Goal: Task Accomplishment & Management: Complete application form

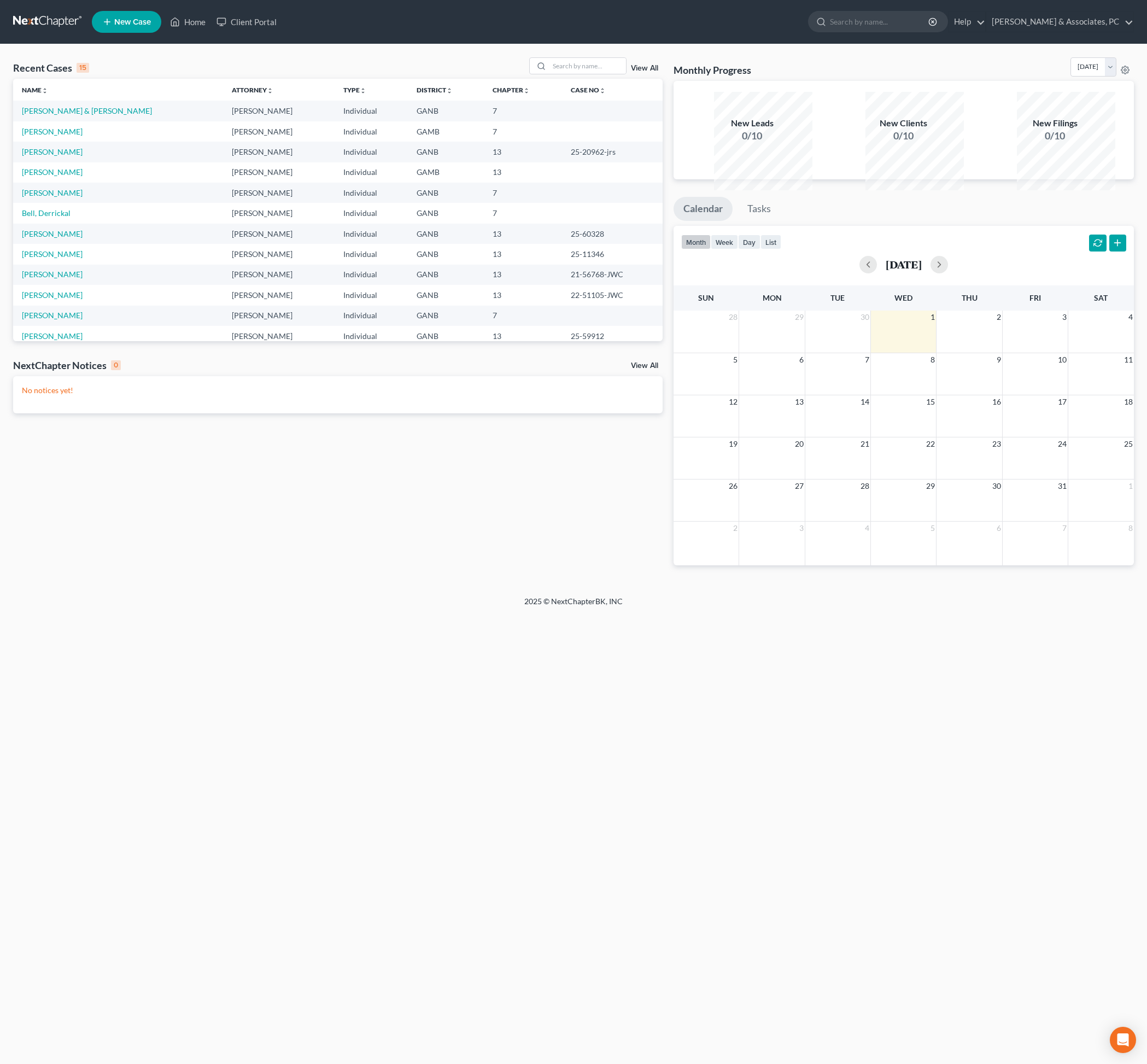
click at [388, 583] on div "Recent Cases 15 View All Name unfold_more expand_more expand_less Attorney unfo…" at bounding box center [337, 320] width 660 height 525
click at [550, 74] on input "search" at bounding box center [588, 66] width 77 height 15
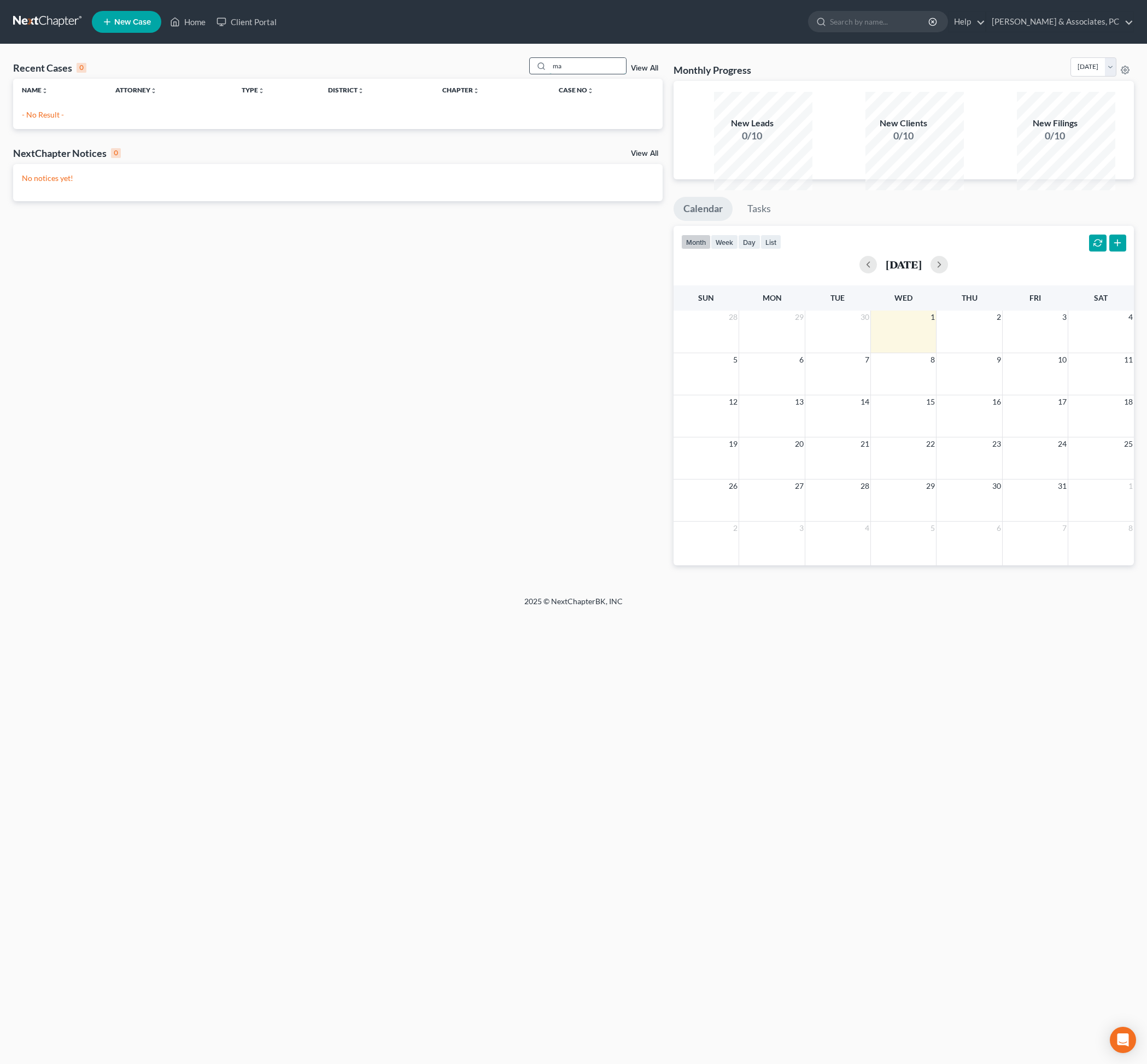
type input "m"
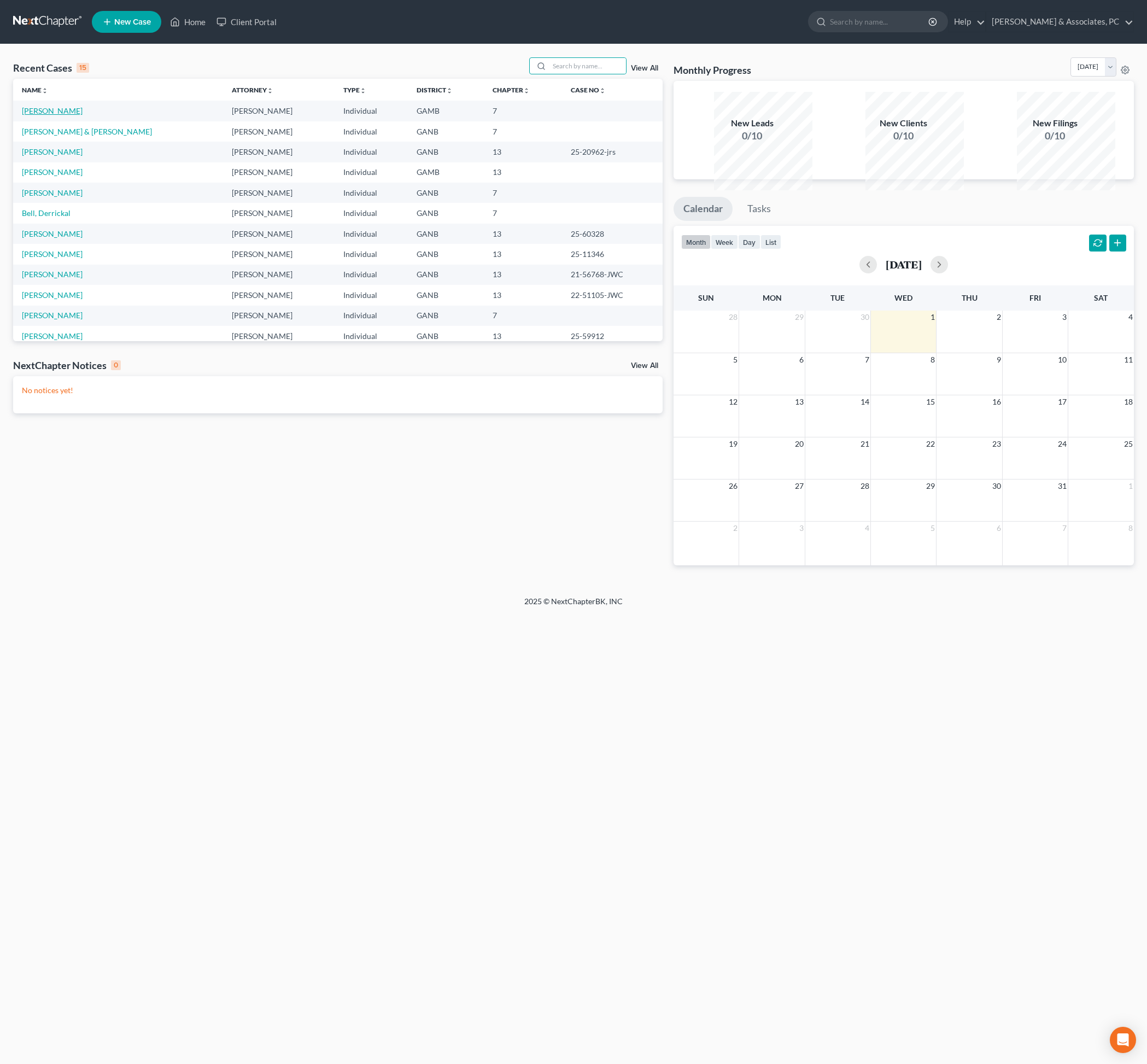
click at [77, 116] on link "[PERSON_NAME]" at bounding box center [52, 110] width 61 height 9
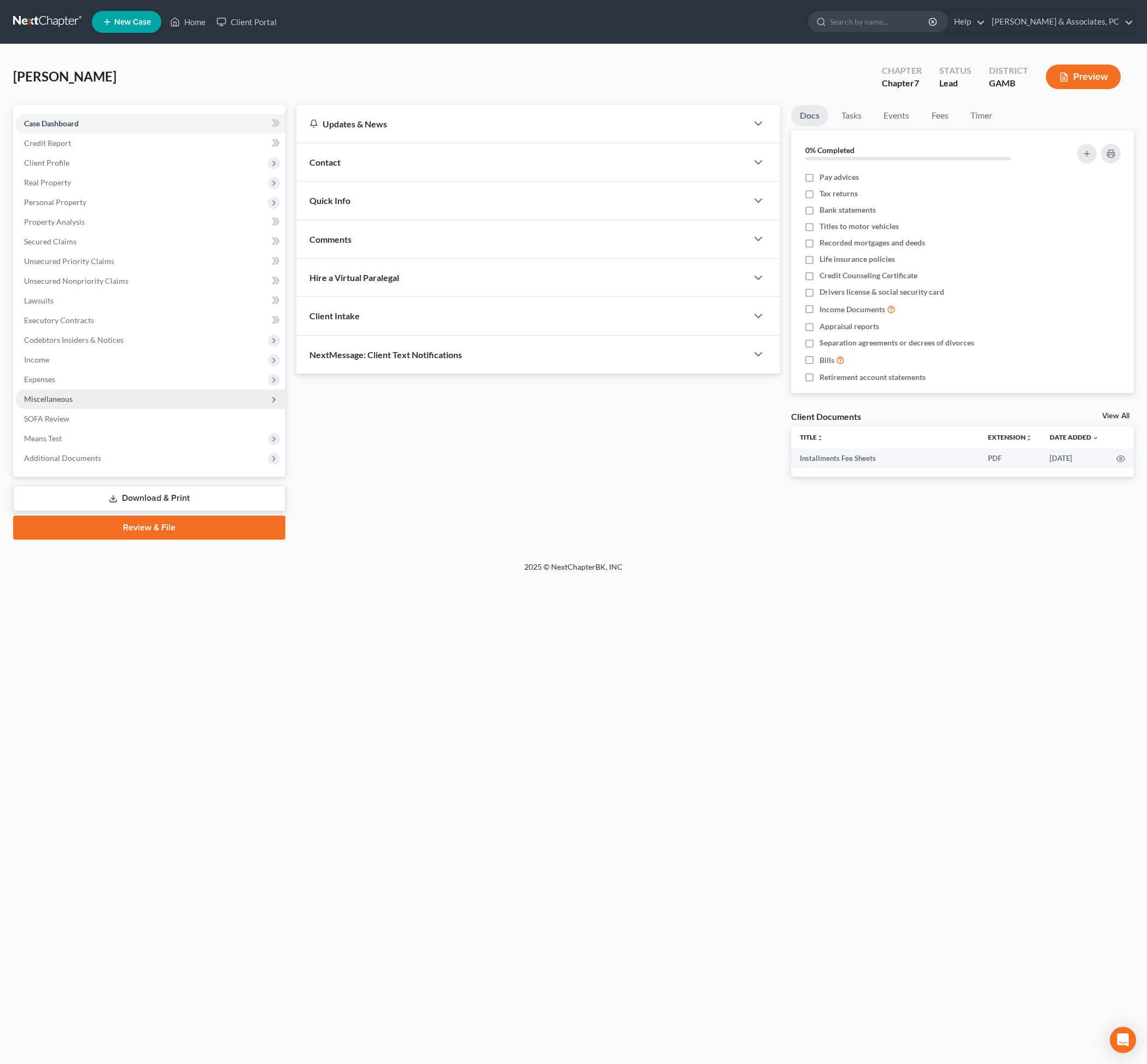
click at [76, 409] on span "Miscellaneous" at bounding box center [150, 399] width 270 height 20
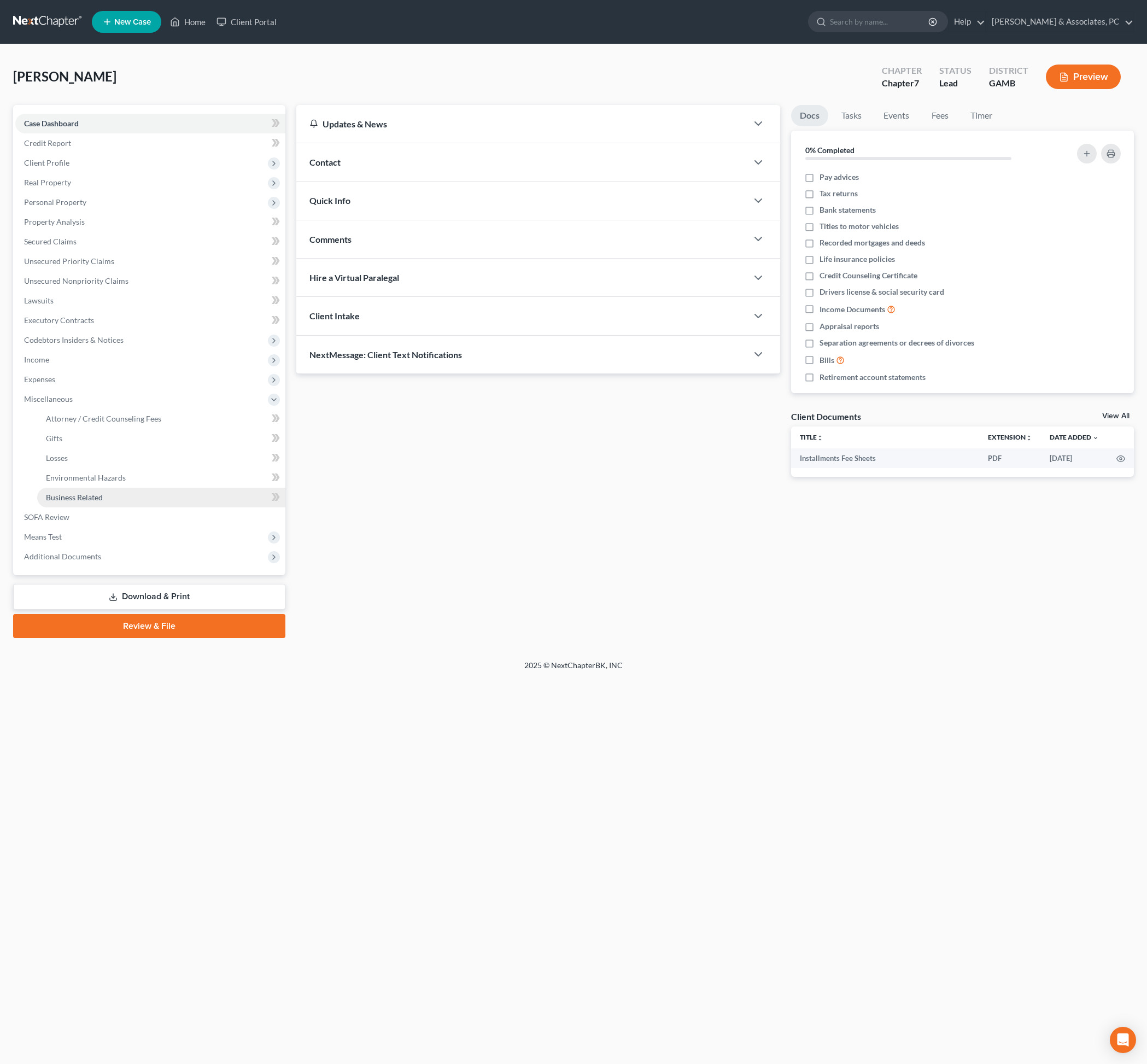
click at [103, 502] on span "Business Related" at bounding box center [74, 497] width 57 height 9
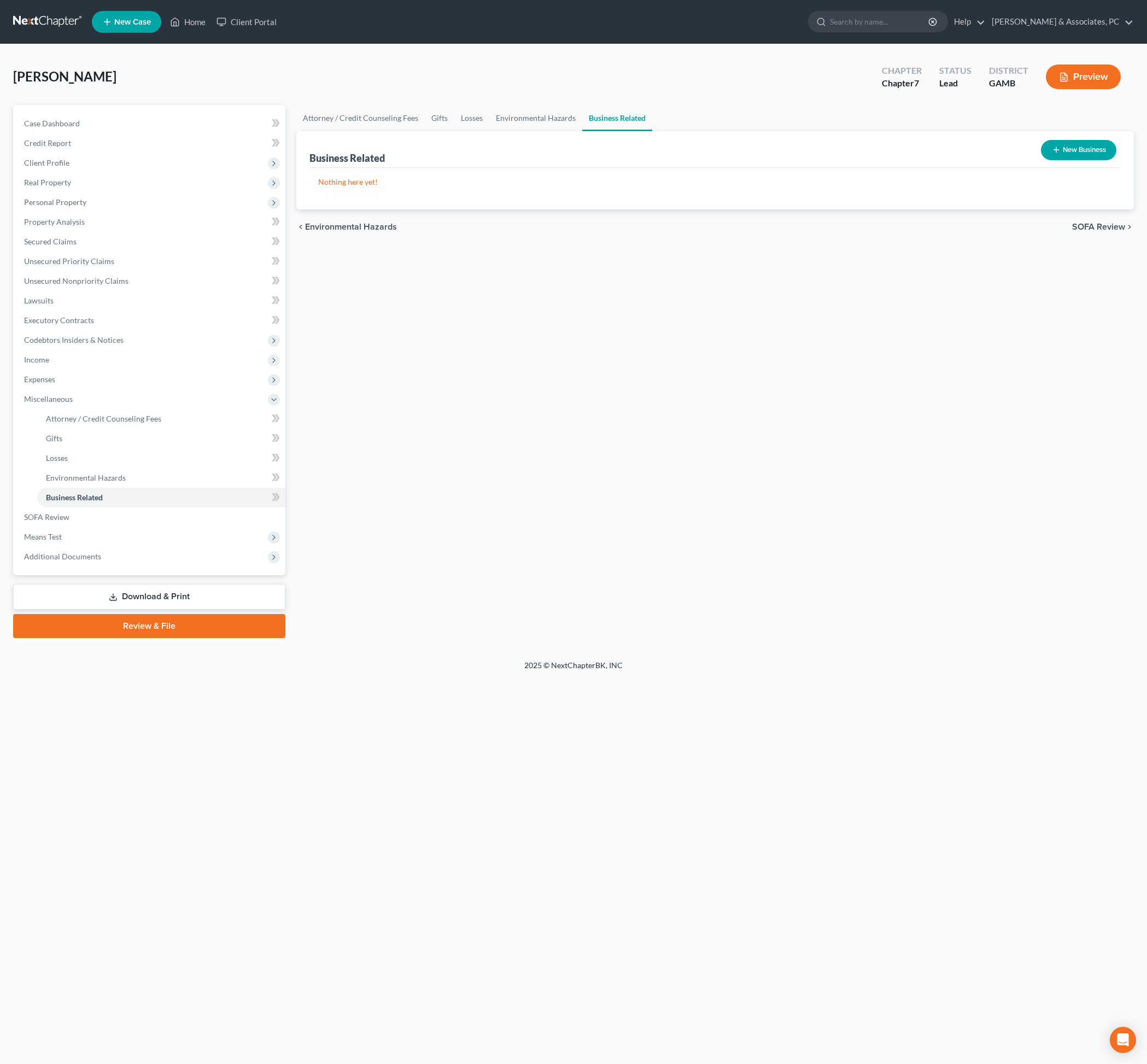
click at [1057, 160] on button "New Business" at bounding box center [1079, 150] width 76 height 20
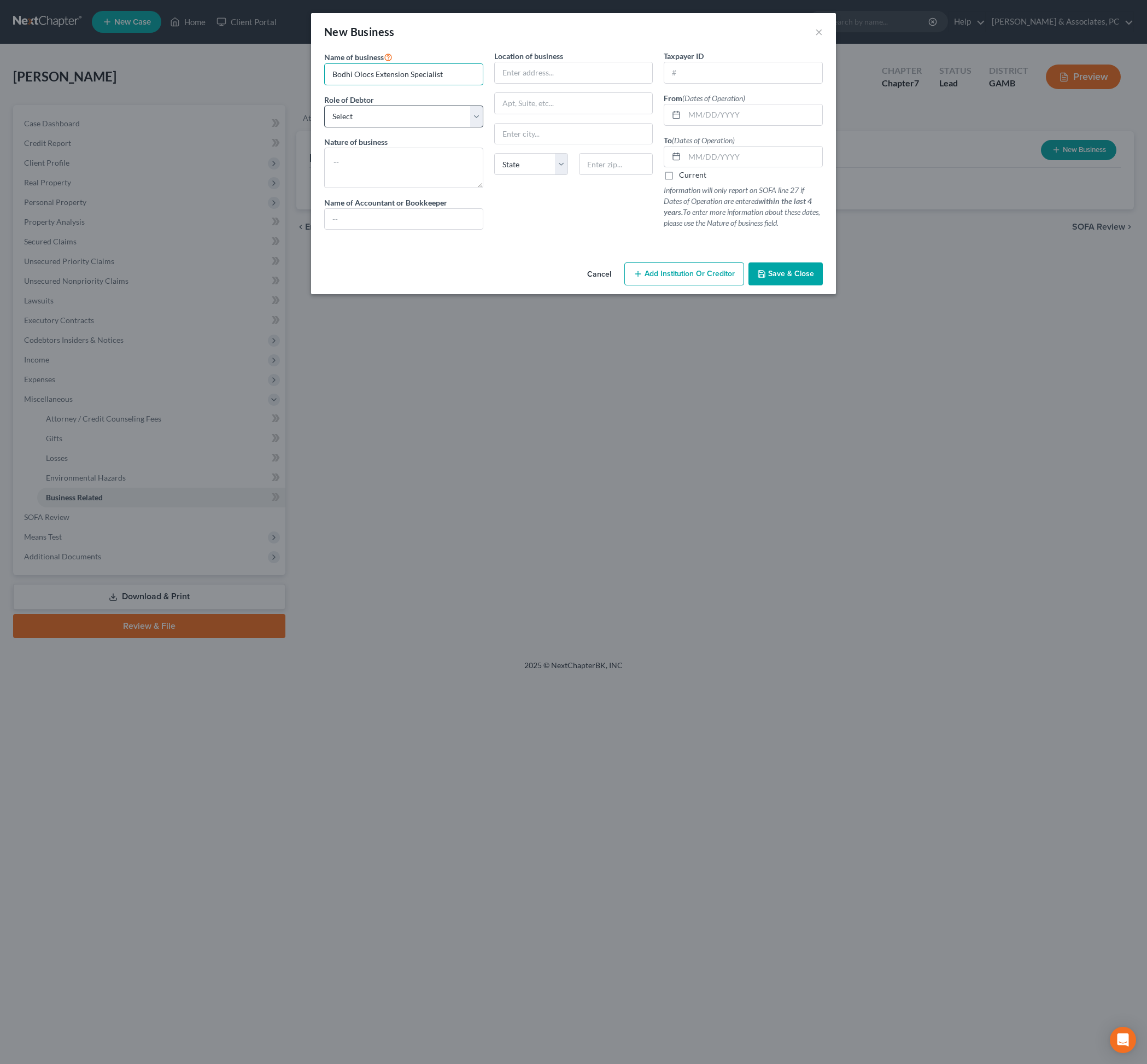
type input "Bodhi Olocs Extension Specialist"
select select "officer"
click at [763, 125] on input "text" at bounding box center [753, 115] width 138 height 21
click at [720, 168] on input "text" at bounding box center [753, 157] width 138 height 21
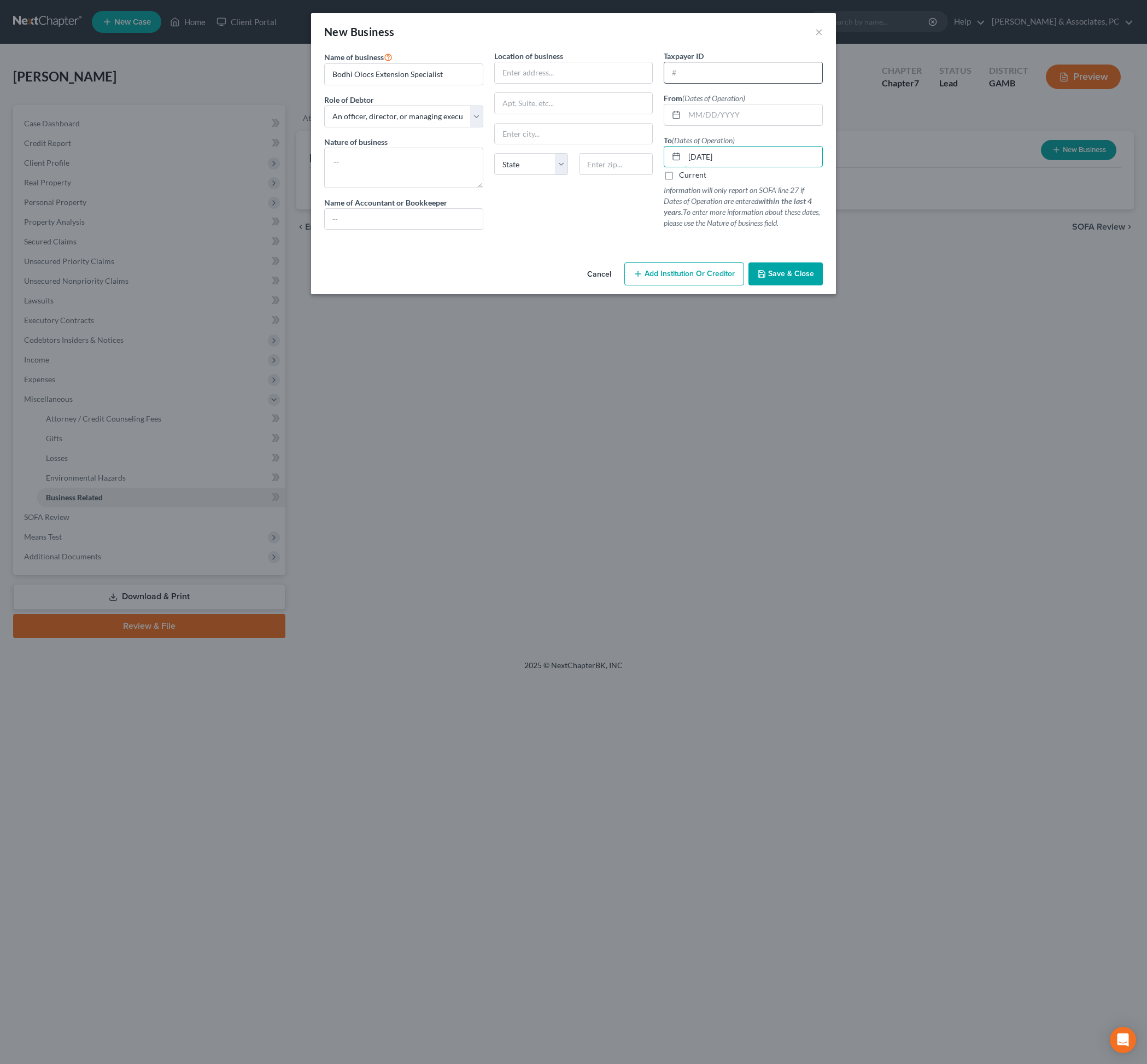
type input "02/01/2025"
click at [749, 83] on input "text" at bounding box center [743, 72] width 158 height 21
click at [742, 125] on input "text" at bounding box center [753, 115] width 138 height 21
type input "1"
type input "-"
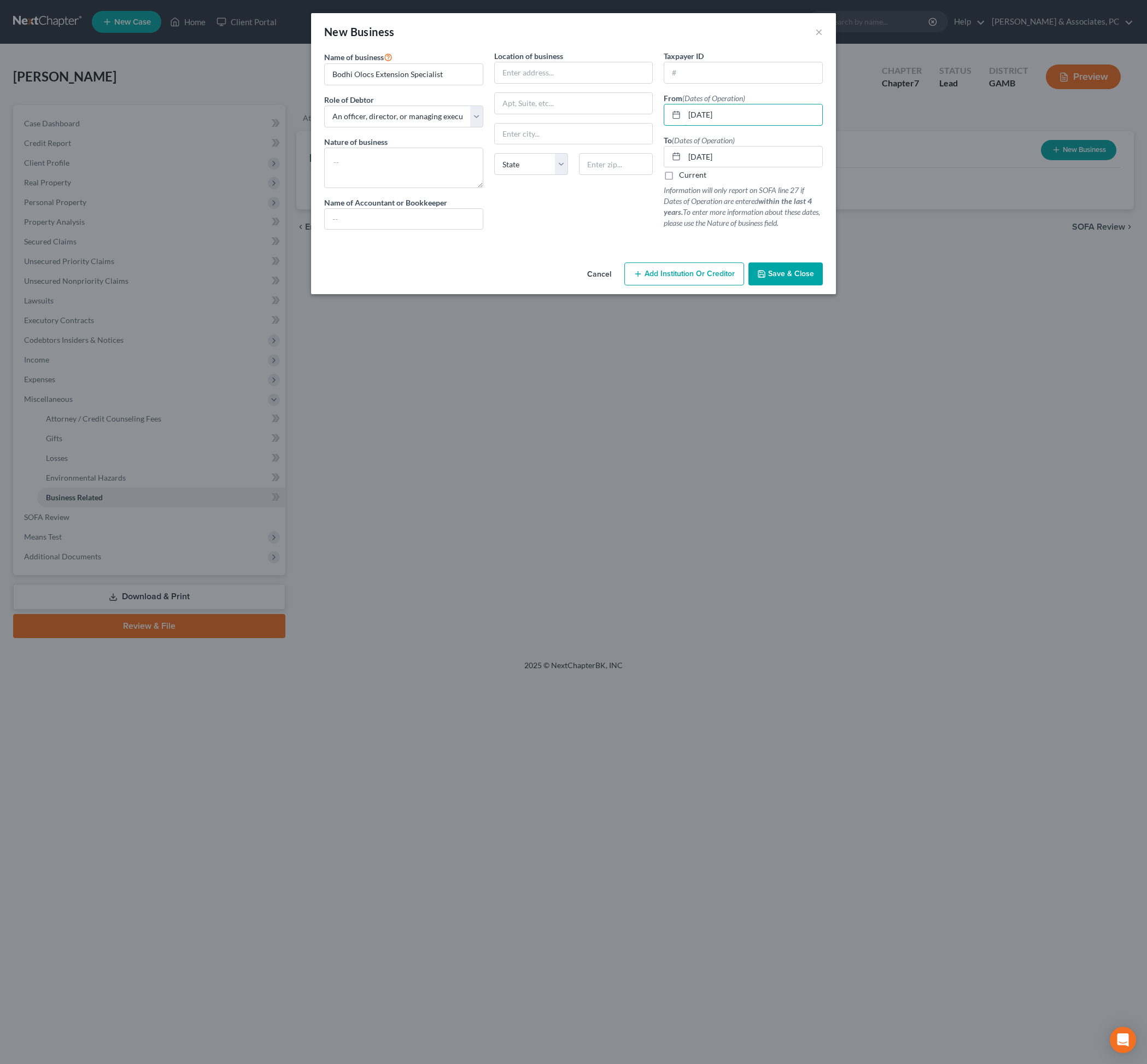
type input "01/01/2020"
click at [737, 67] on div "Taxpayer ID" at bounding box center [743, 67] width 160 height 34
click at [594, 83] on input "text" at bounding box center [574, 72] width 158 height 21
click at [542, 83] on input "text" at bounding box center [574, 72] width 158 height 21
type input "173 Garrison Ln"
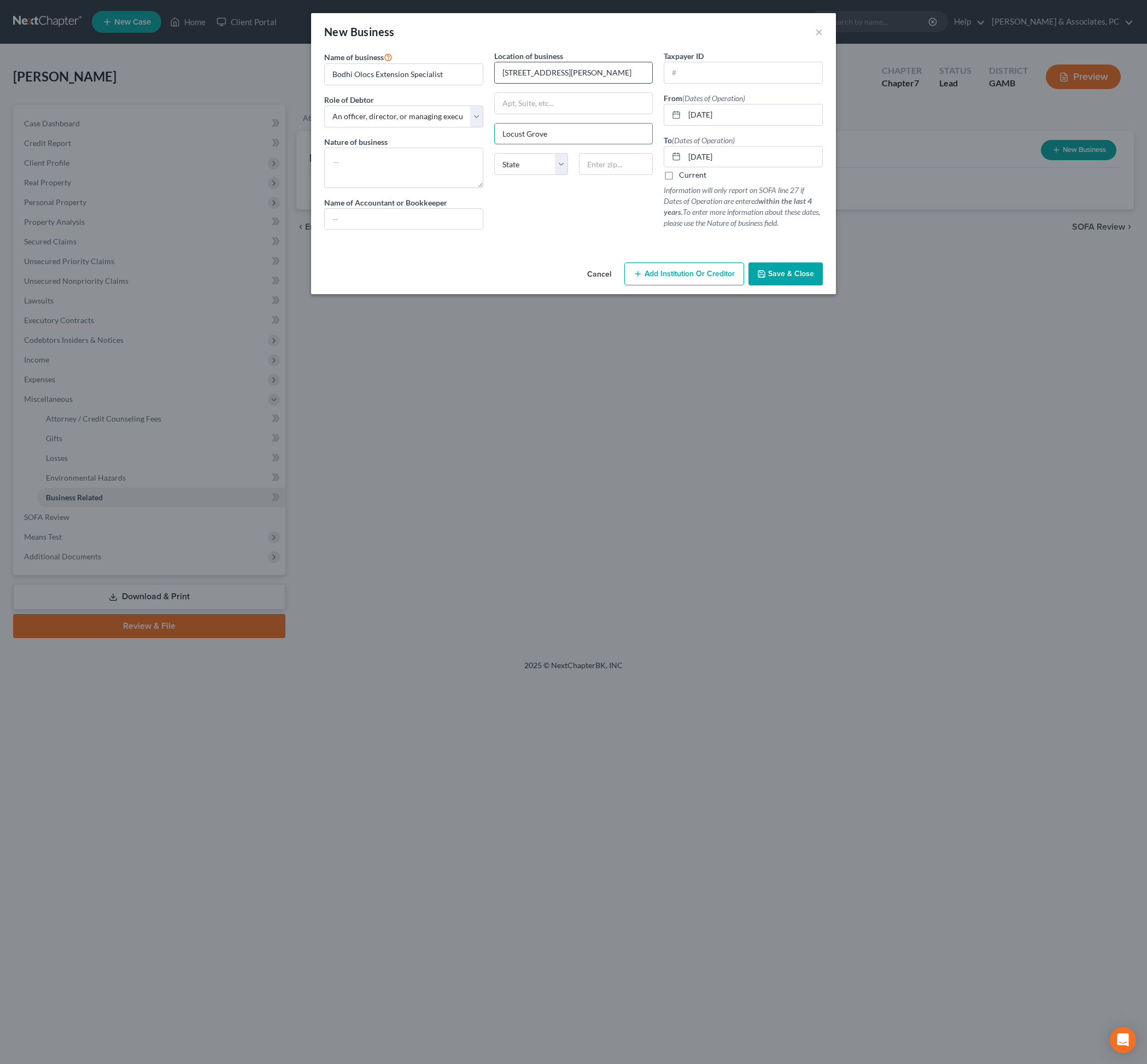
type input "Locust Grove"
select select "10"
type input "30248"
click at [418, 188] on textarea at bounding box center [404, 168] width 160 height 40
click at [404, 188] on textarea at bounding box center [404, 168] width 160 height 40
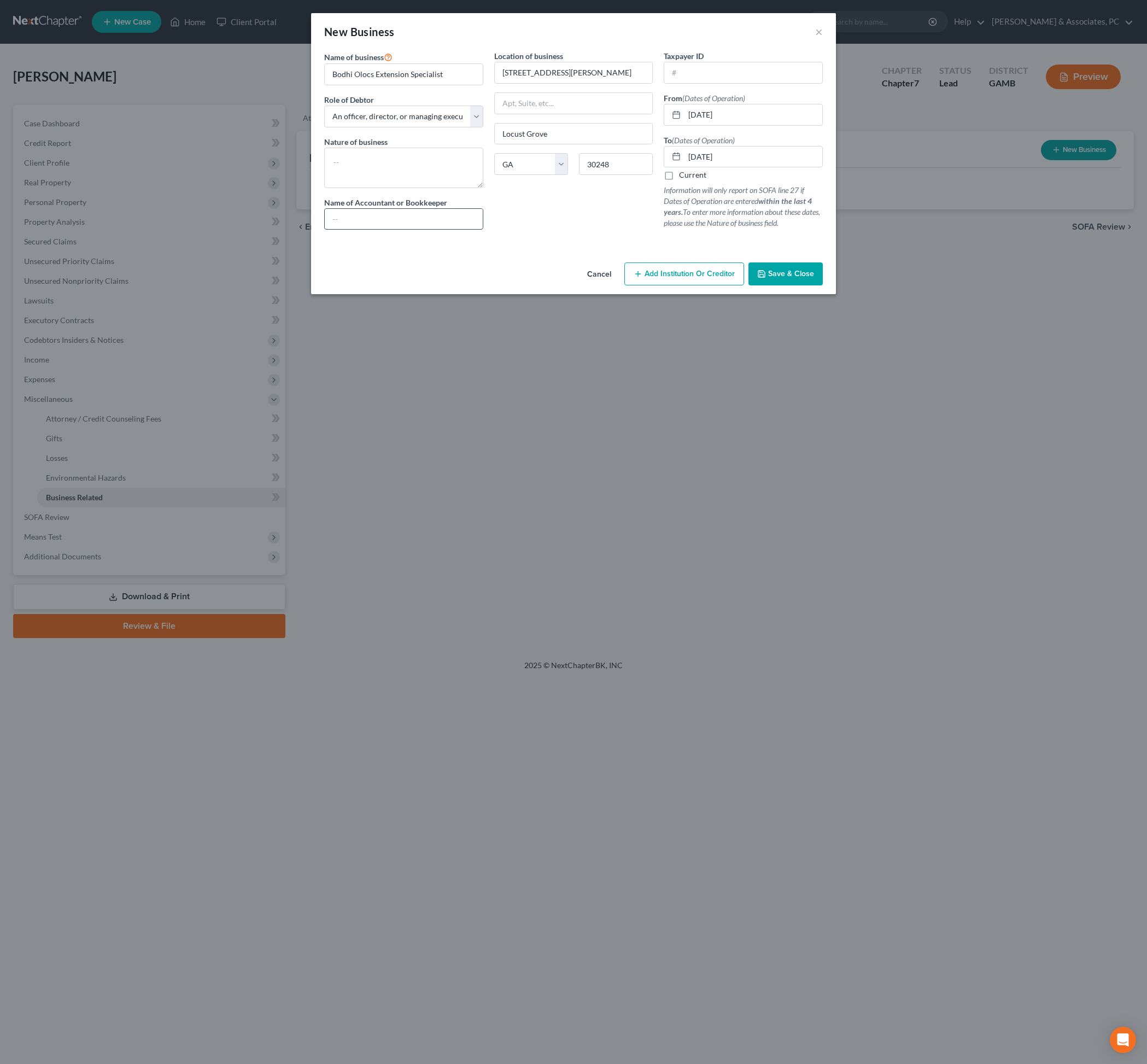
click at [408, 230] on input "text" at bounding box center [403, 219] width 158 height 21
type input "Self"
click at [369, 188] on textarea at bounding box center [404, 168] width 160 height 40
type textarea "Extension"
click at [793, 83] on input "text" at bounding box center [743, 72] width 158 height 21
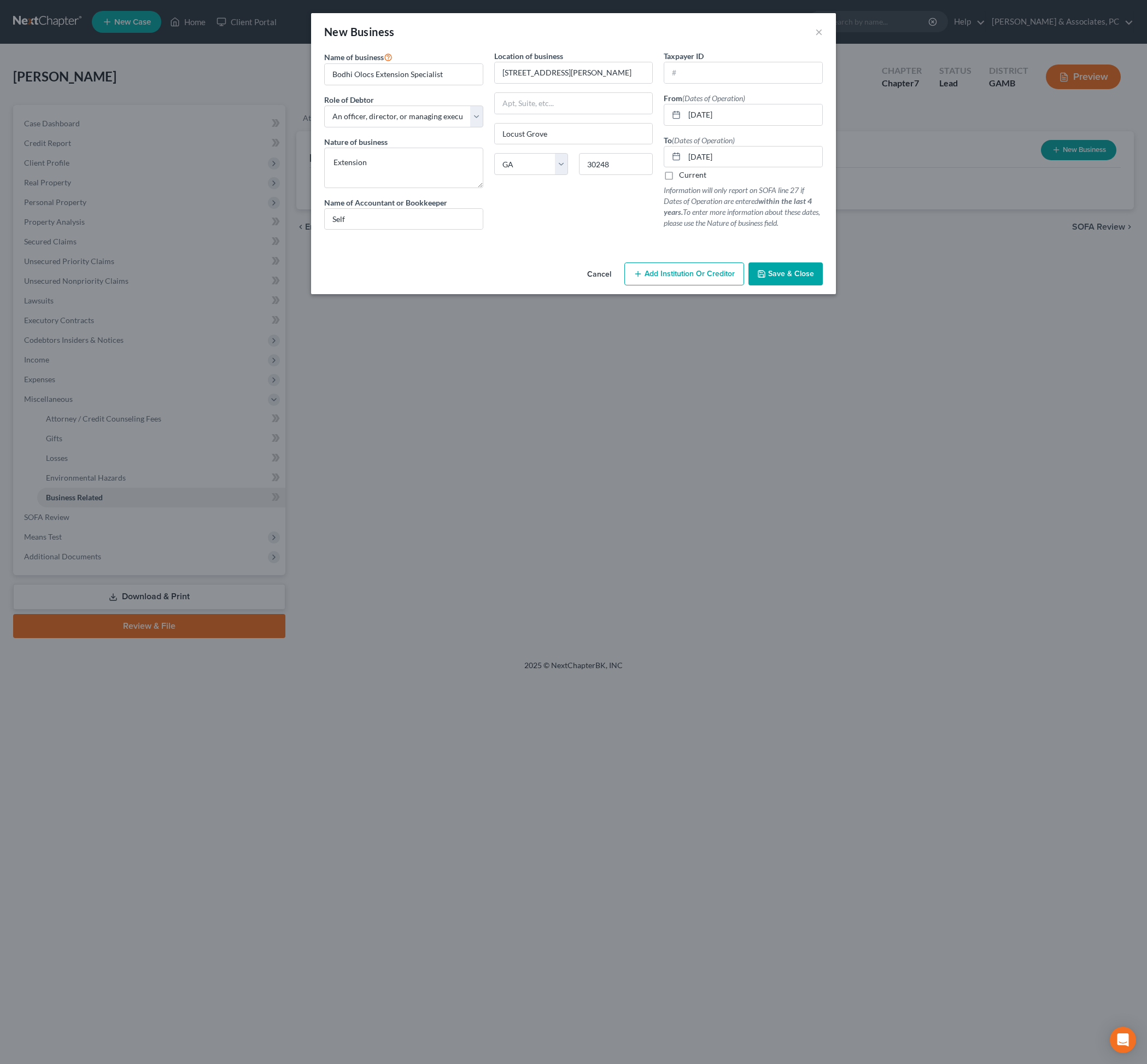
click at [814, 278] on span "Save & Close" at bounding box center [791, 274] width 46 height 9
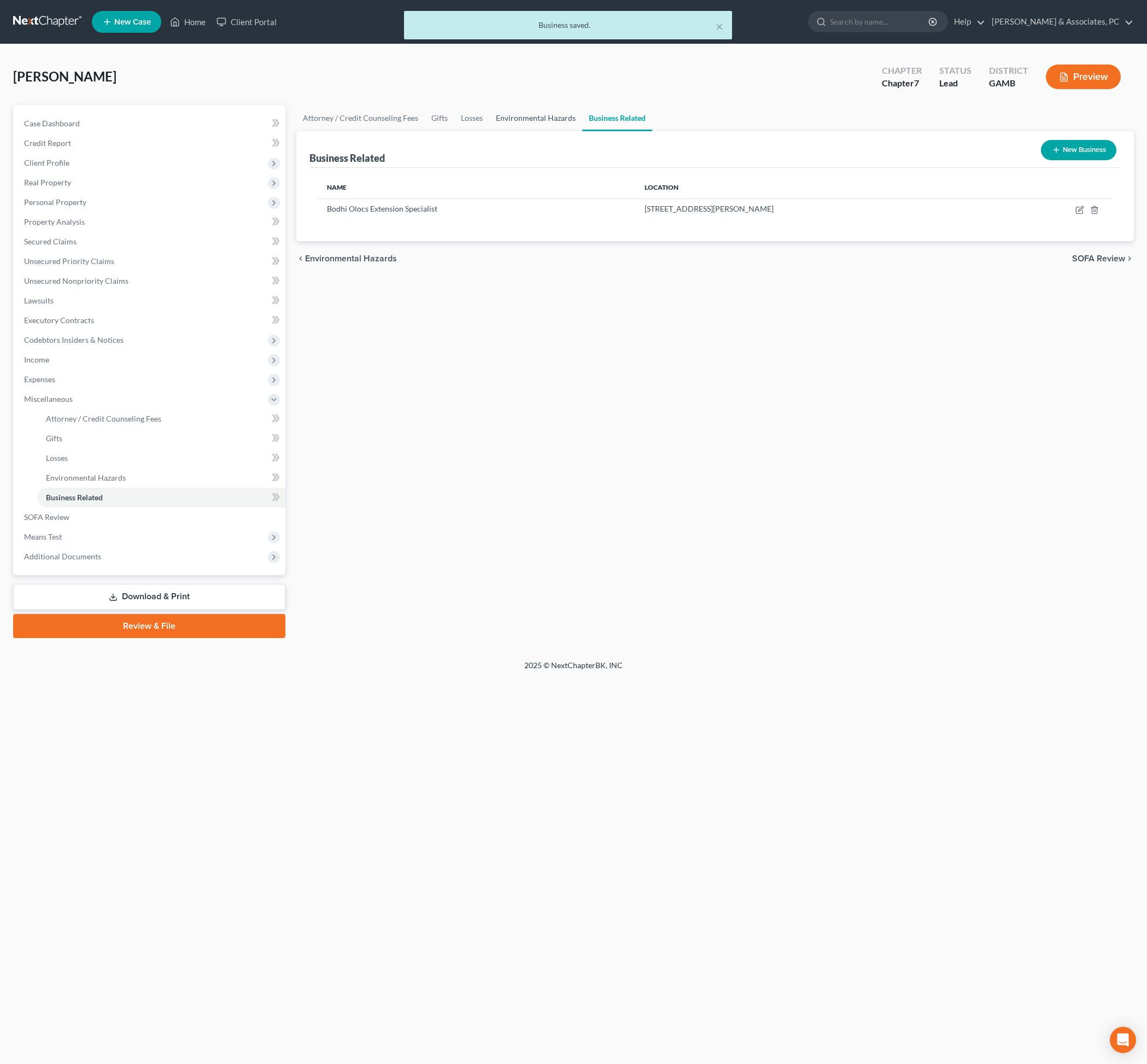
click at [581, 130] on link "Environmental Hazards" at bounding box center [536, 118] width 93 height 26
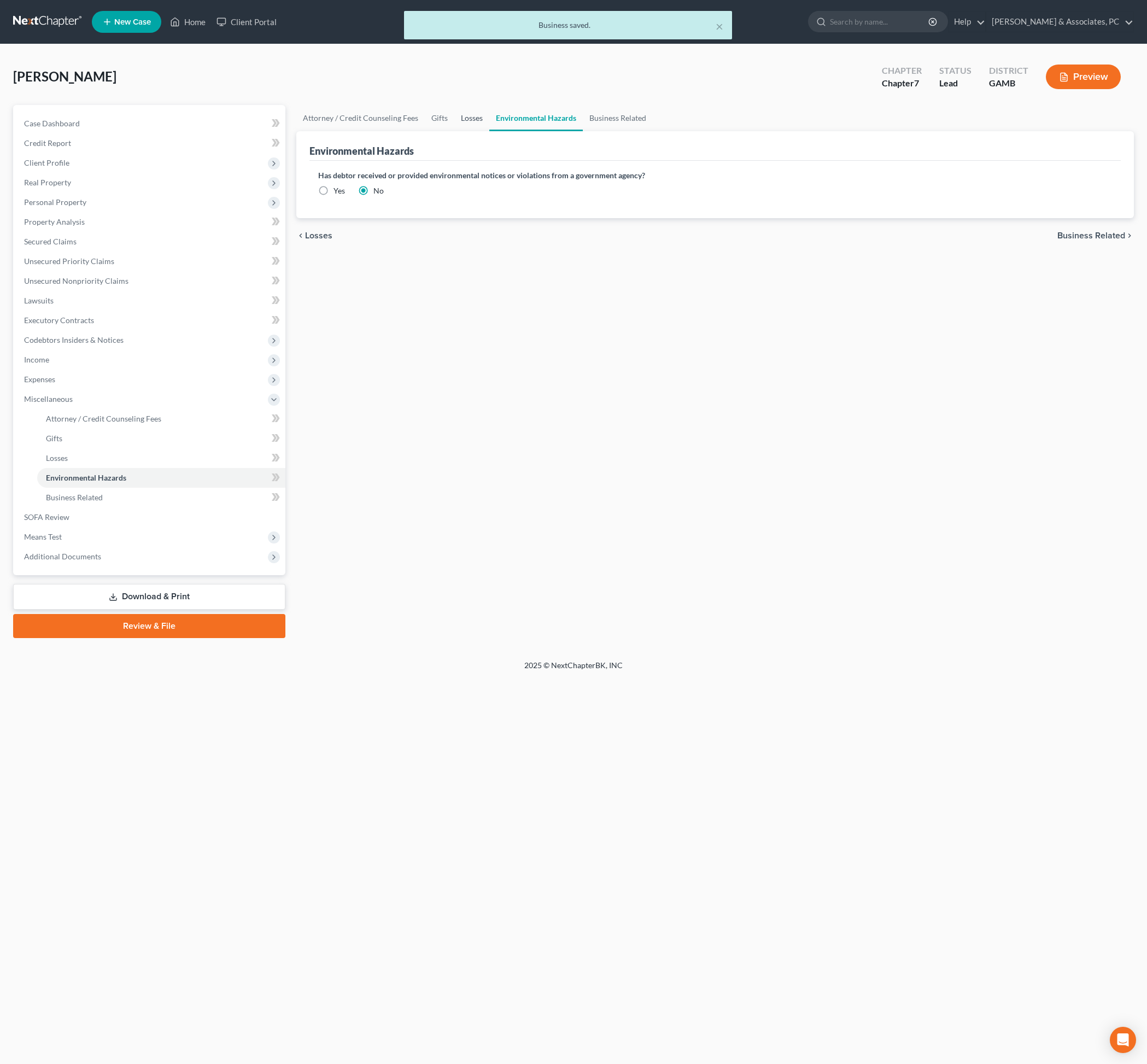
click at [490, 131] on link "Losses" at bounding box center [471, 118] width 35 height 26
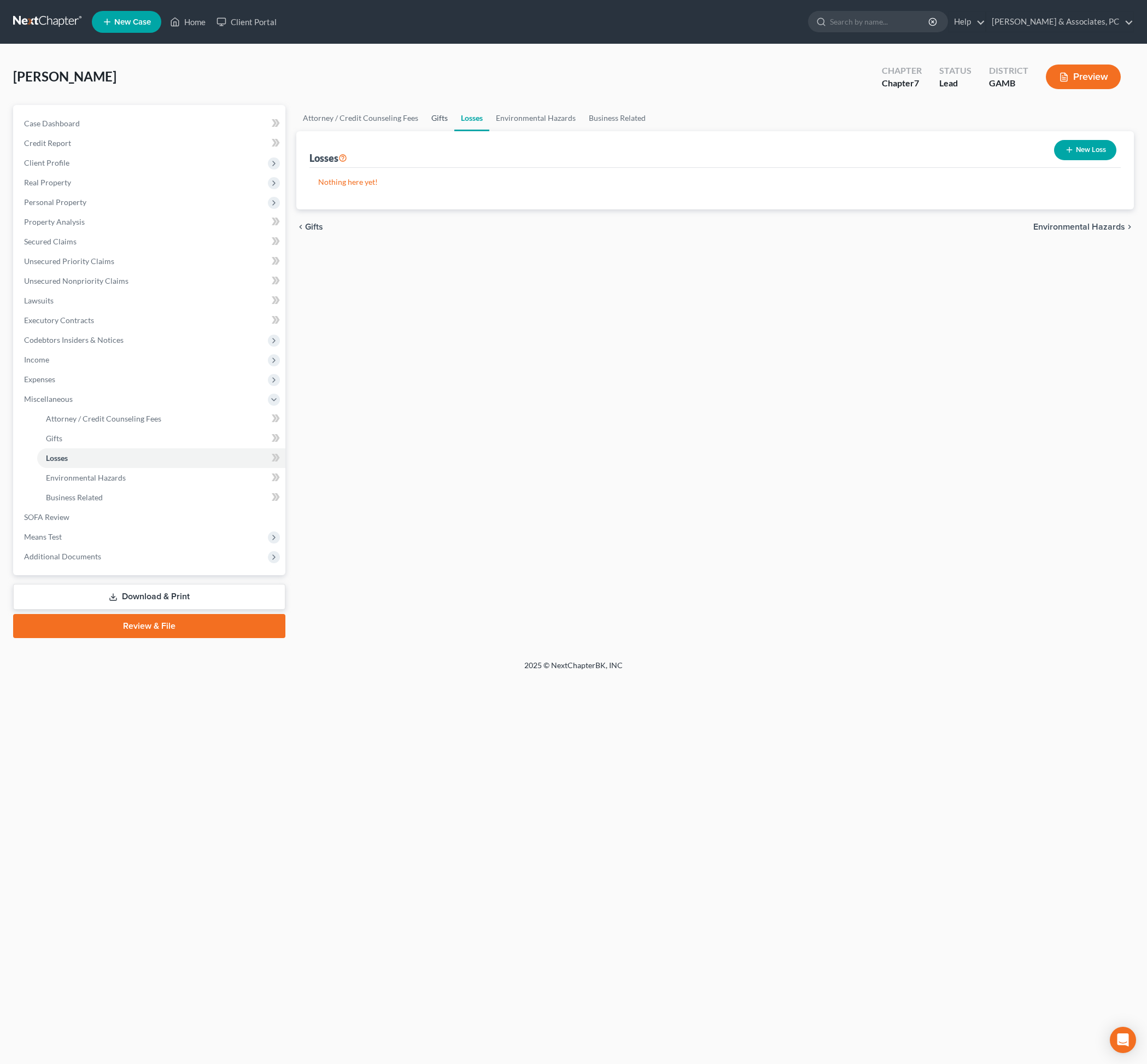
click at [454, 131] on link "Gifts" at bounding box center [439, 118] width 29 height 26
click at [412, 127] on link "Attorney / Credit Counseling Fees" at bounding box center [360, 118] width 129 height 26
select select "14"
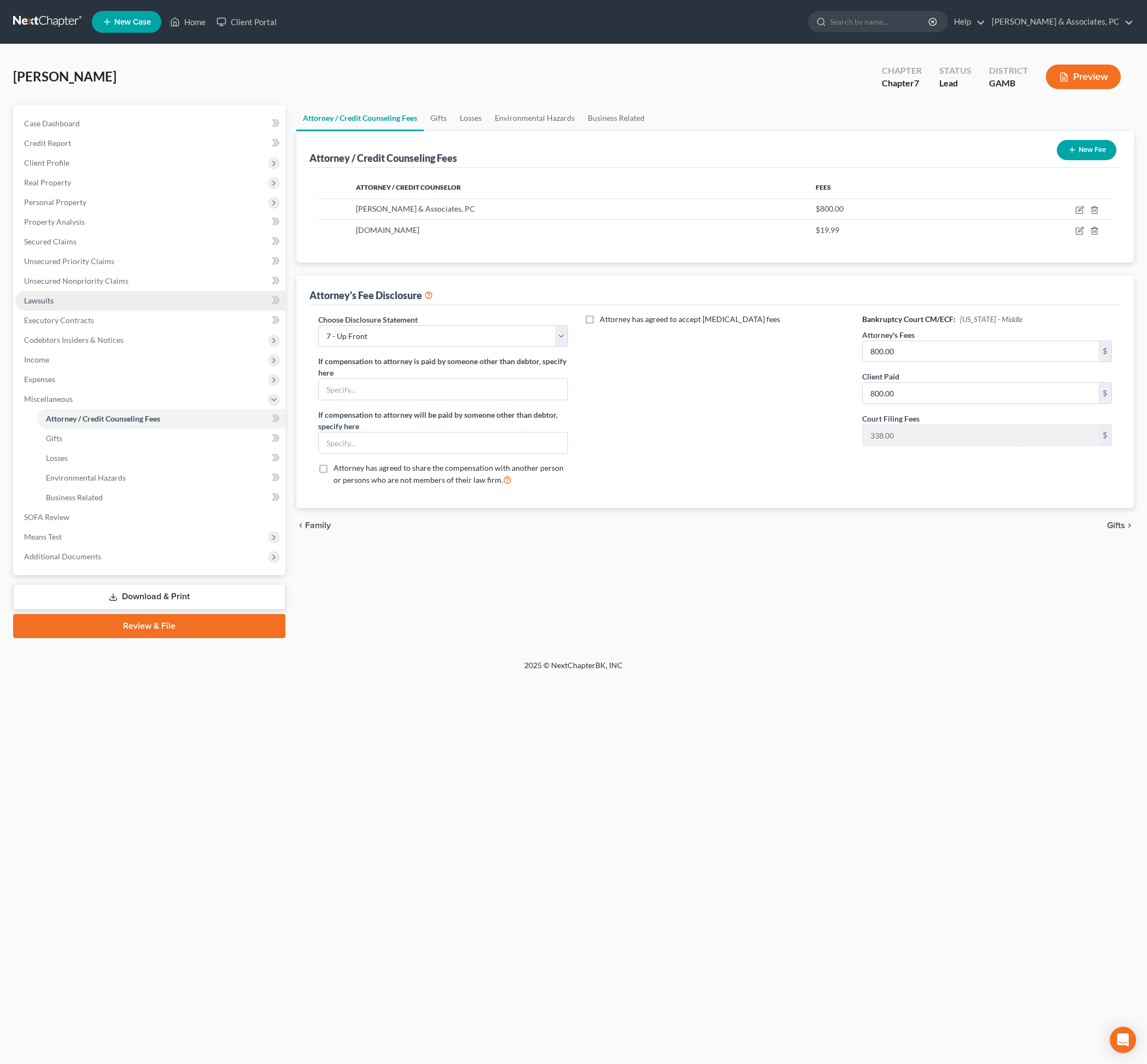
click at [94, 311] on link "Lawsuits" at bounding box center [150, 301] width 270 height 20
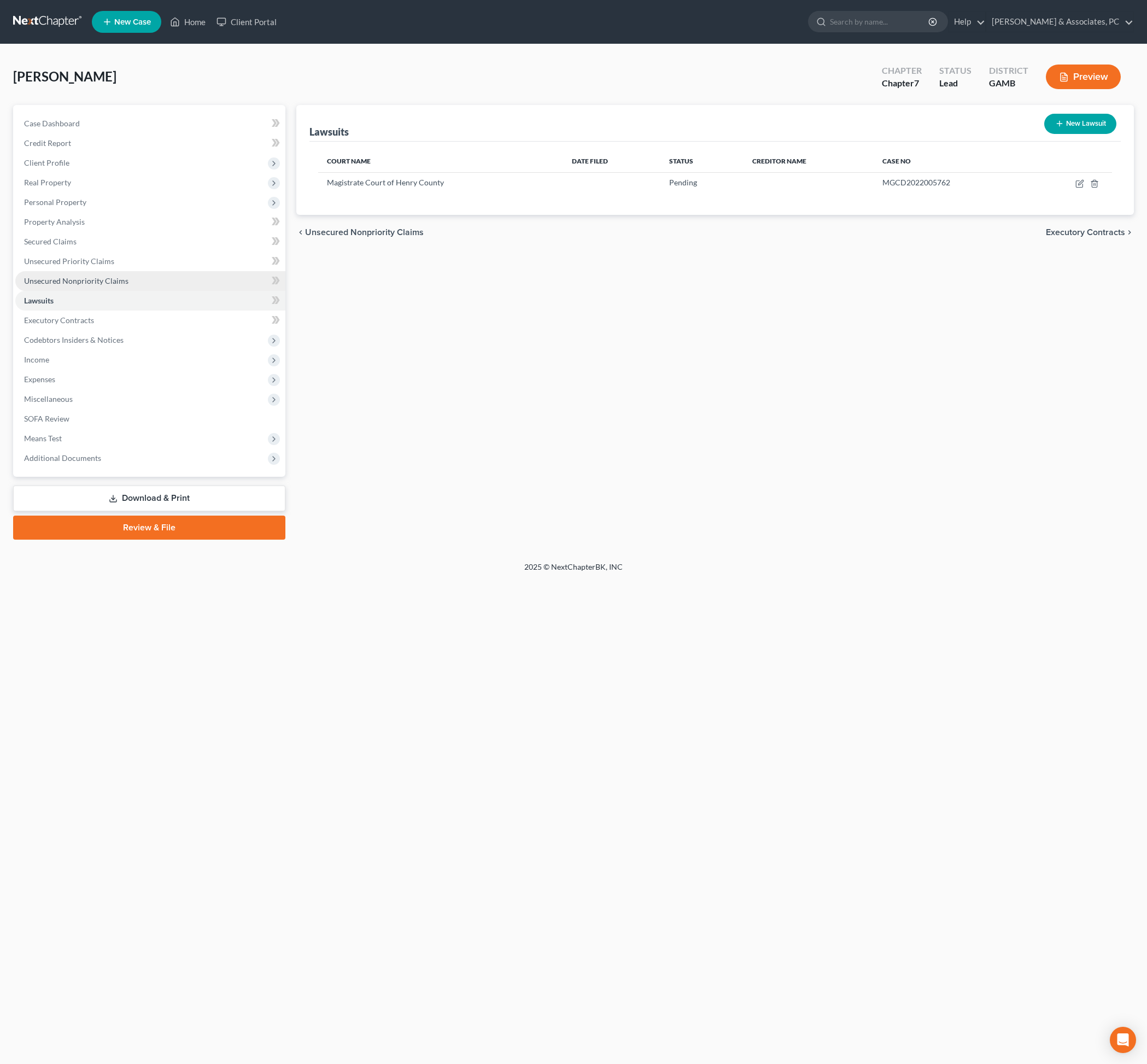
click at [100, 285] on span "Unsecured Nonpriority Claims" at bounding box center [76, 281] width 105 height 9
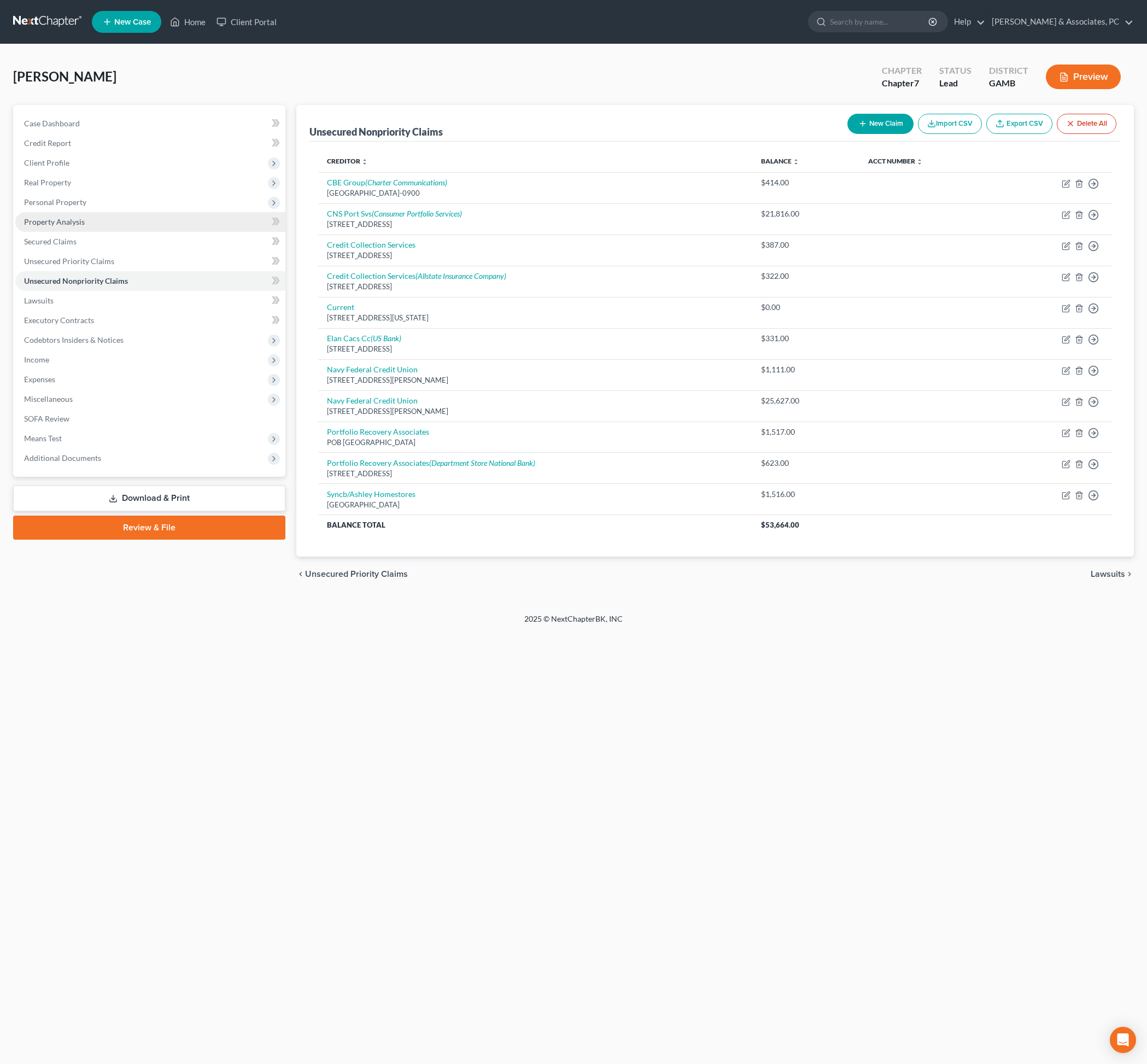
click at [85, 226] on span "Property Analysis" at bounding box center [54, 222] width 61 height 9
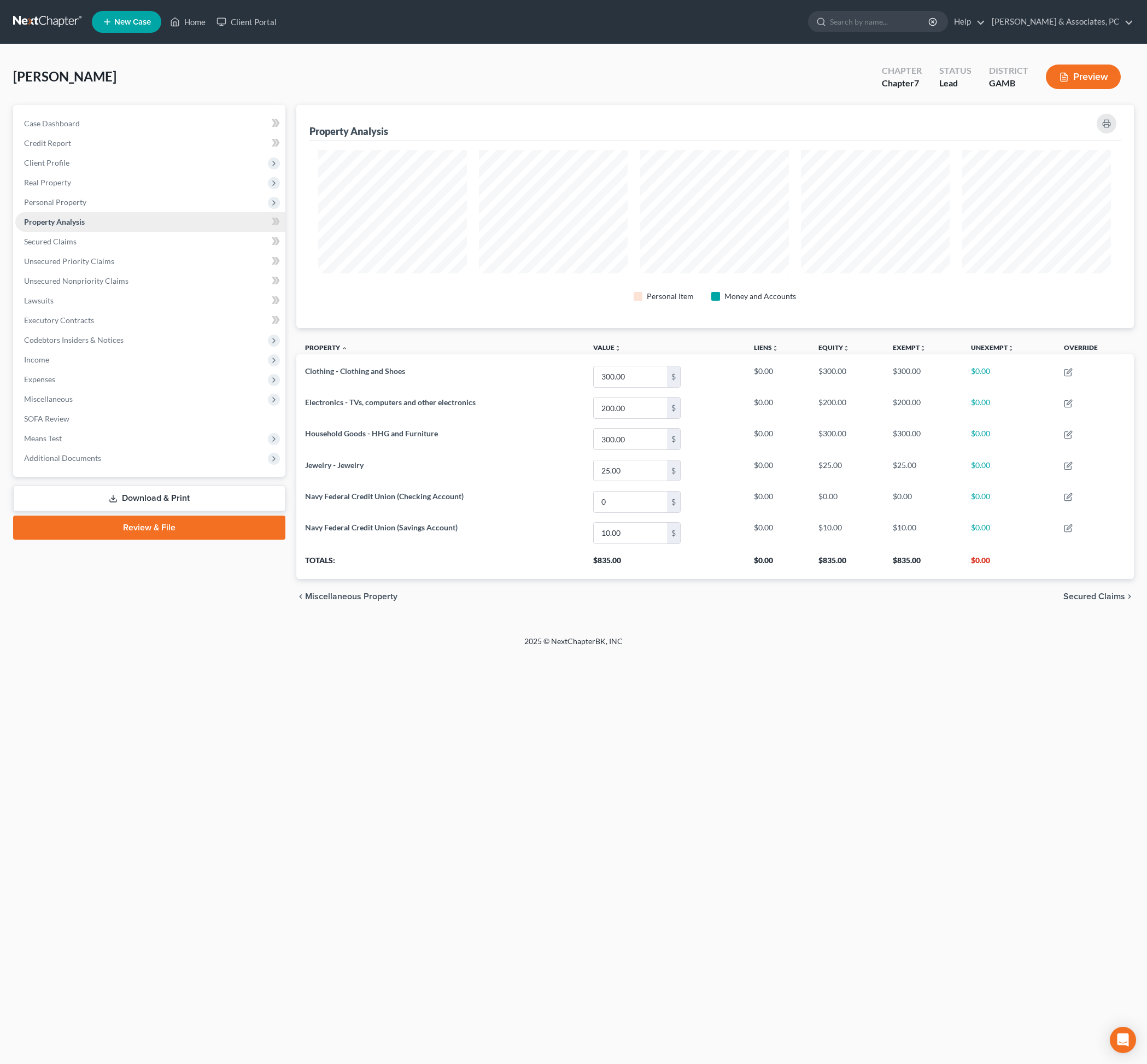
scroll to position [237, 835]
click at [89, 265] on span "Unsecured Priority Claims" at bounding box center [68, 261] width 90 height 9
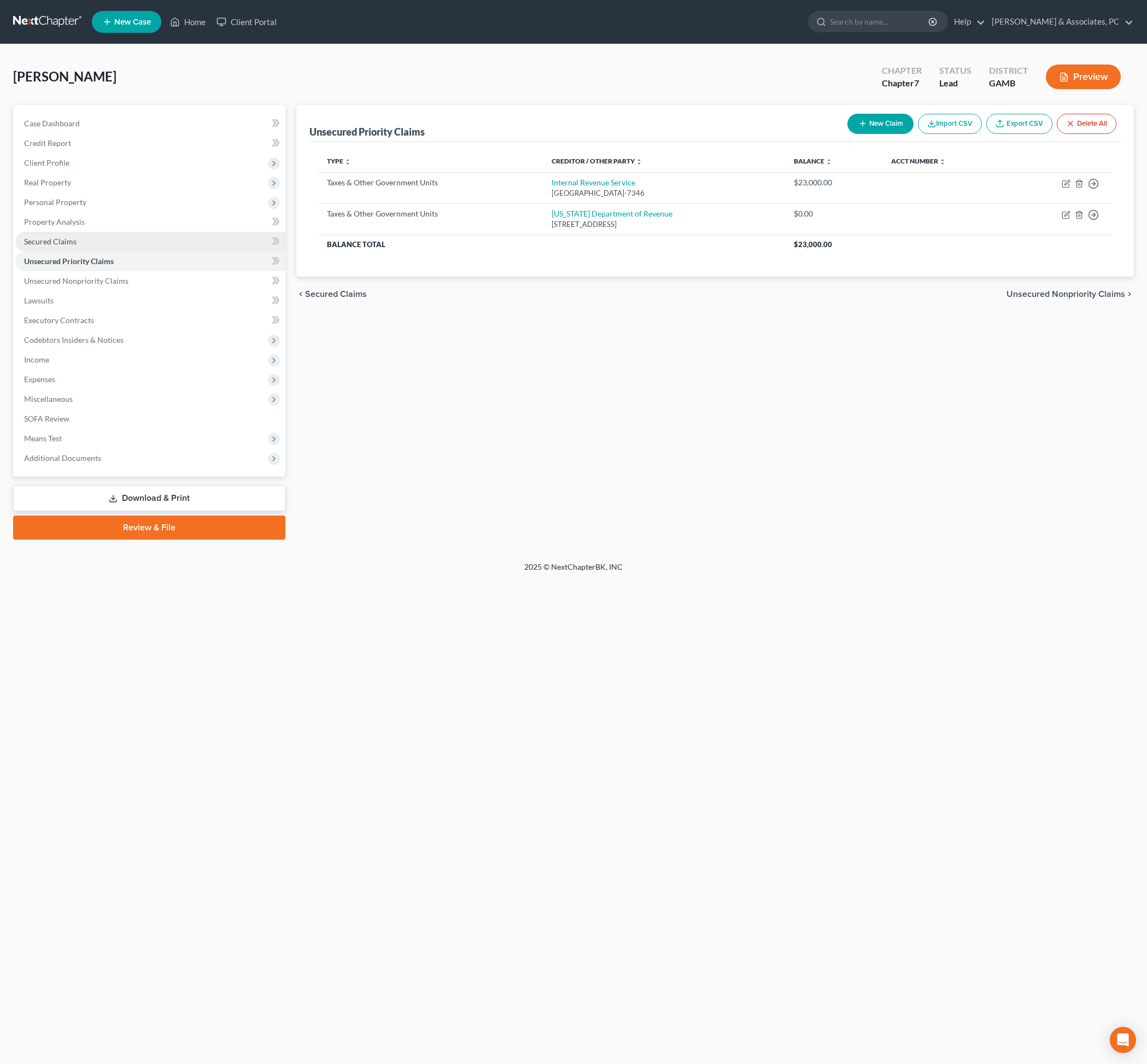
click at [95, 252] on link "Secured Claims" at bounding box center [150, 242] width 270 height 20
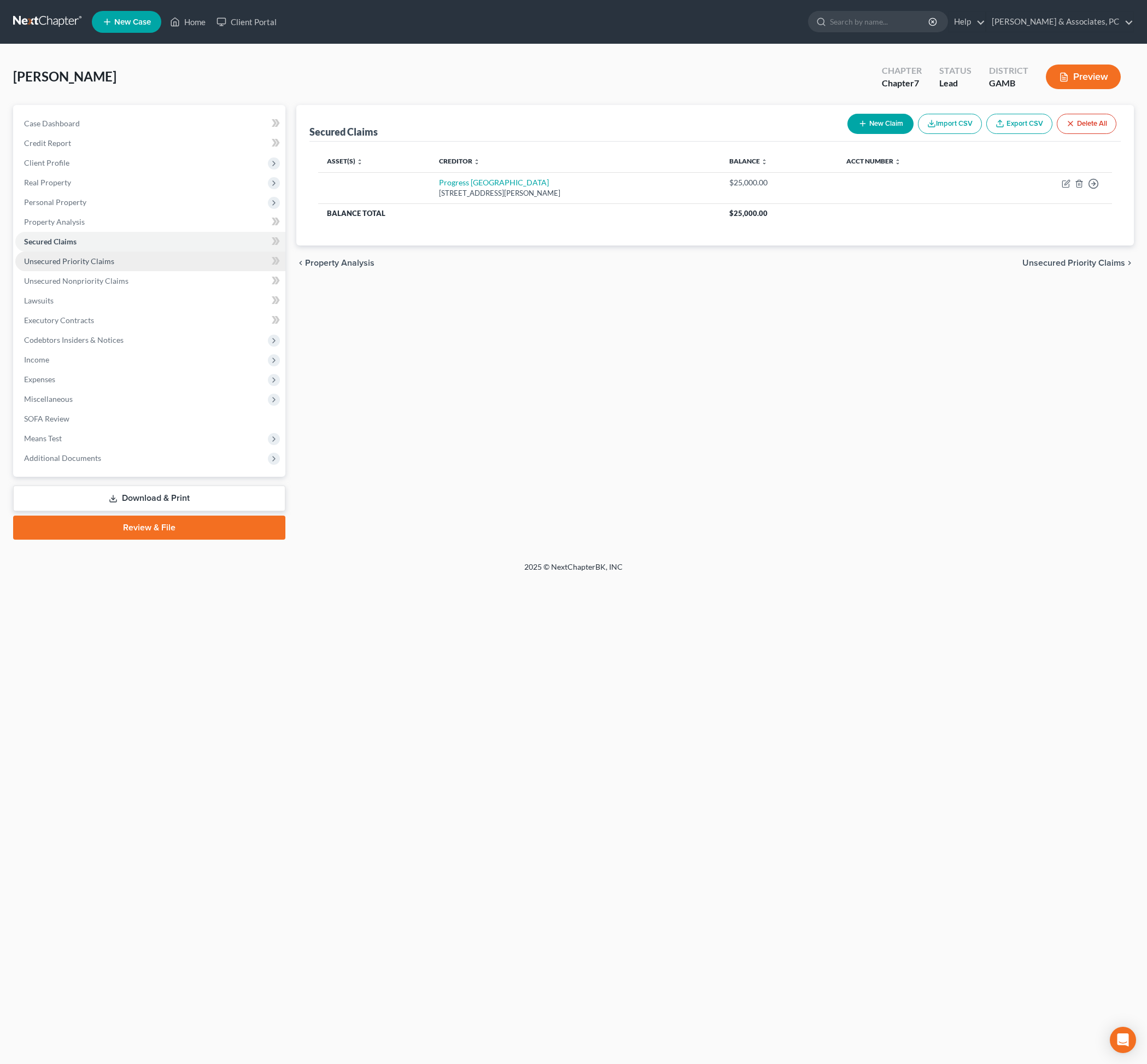
click at [98, 265] on span "Unsecured Priority Claims" at bounding box center [68, 261] width 90 height 9
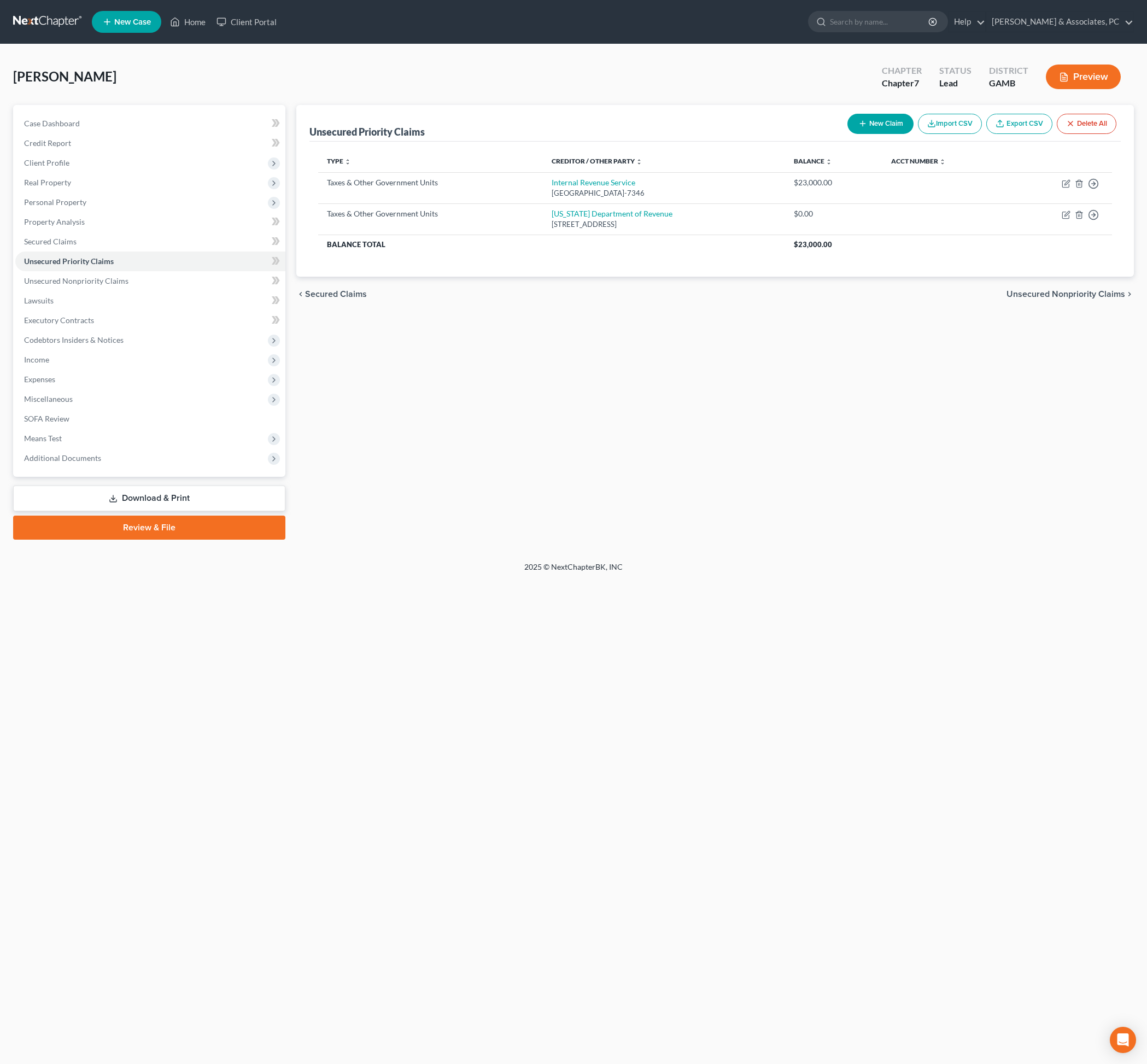
click at [848, 134] on button "New Claim" at bounding box center [881, 124] width 67 height 20
select select "0"
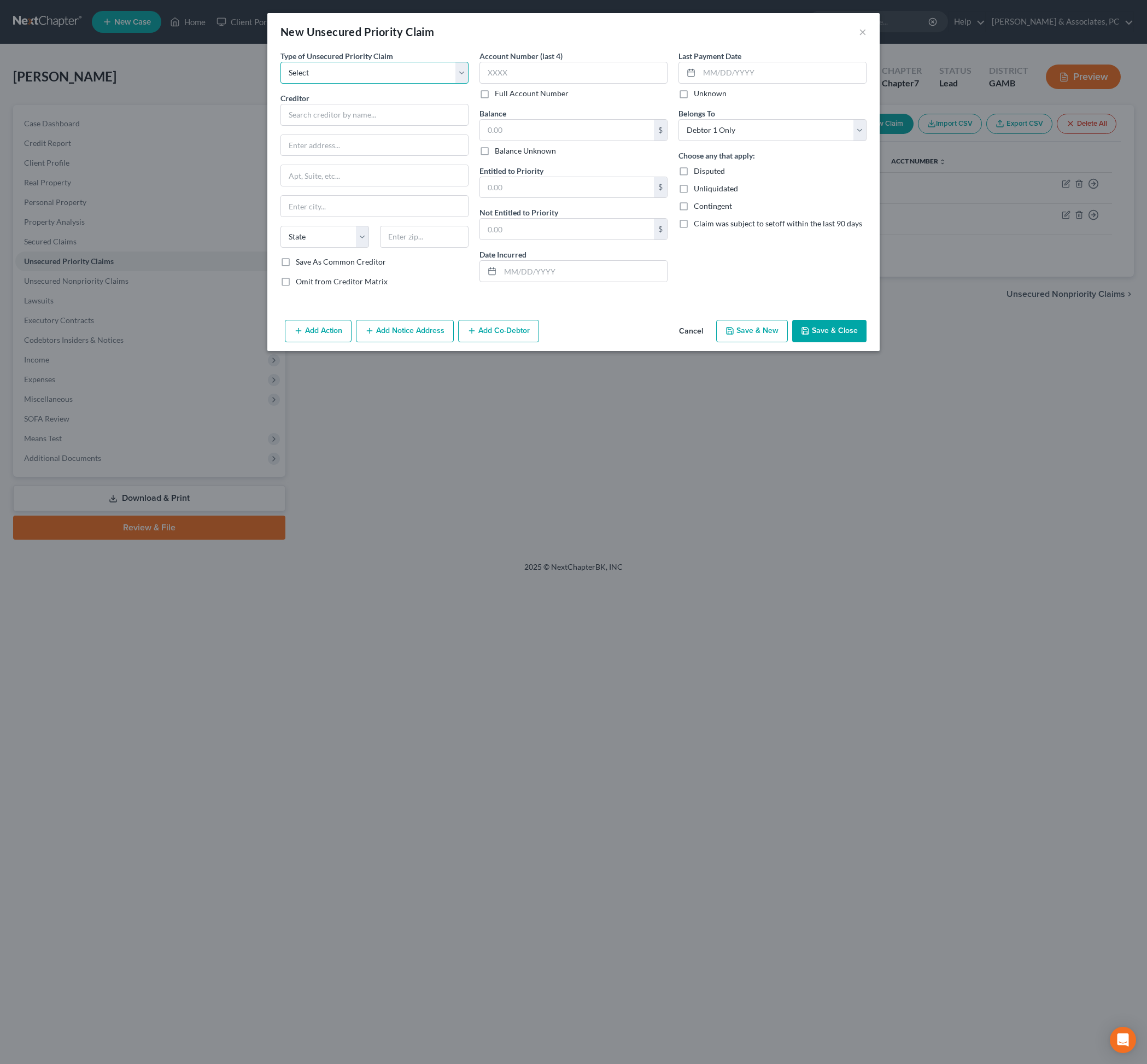
select select "0"
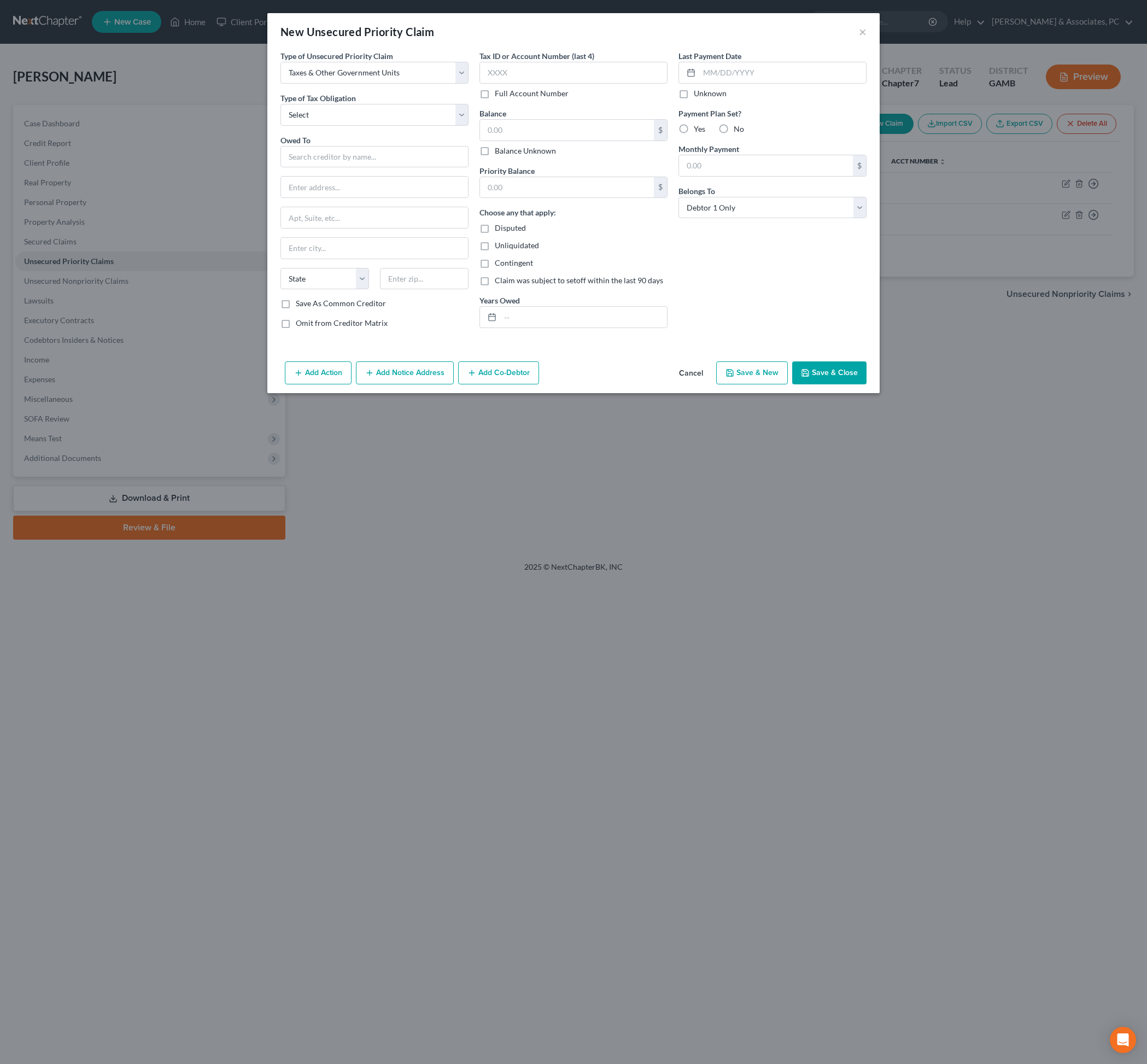
click at [698, 385] on button "Cancel" at bounding box center [691, 374] width 42 height 22
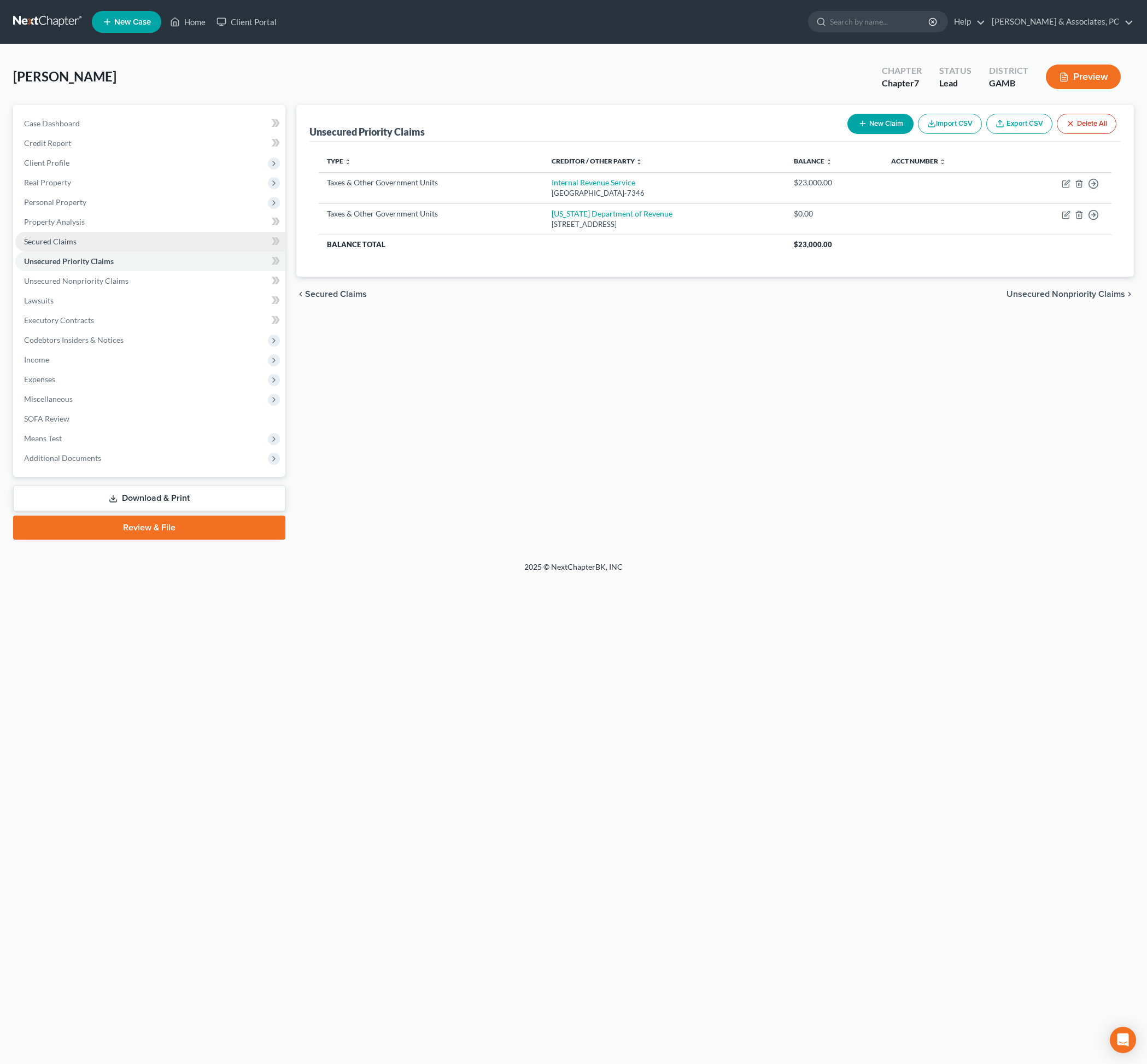
click at [60, 246] on span "Secured Claims" at bounding box center [50, 242] width 53 height 9
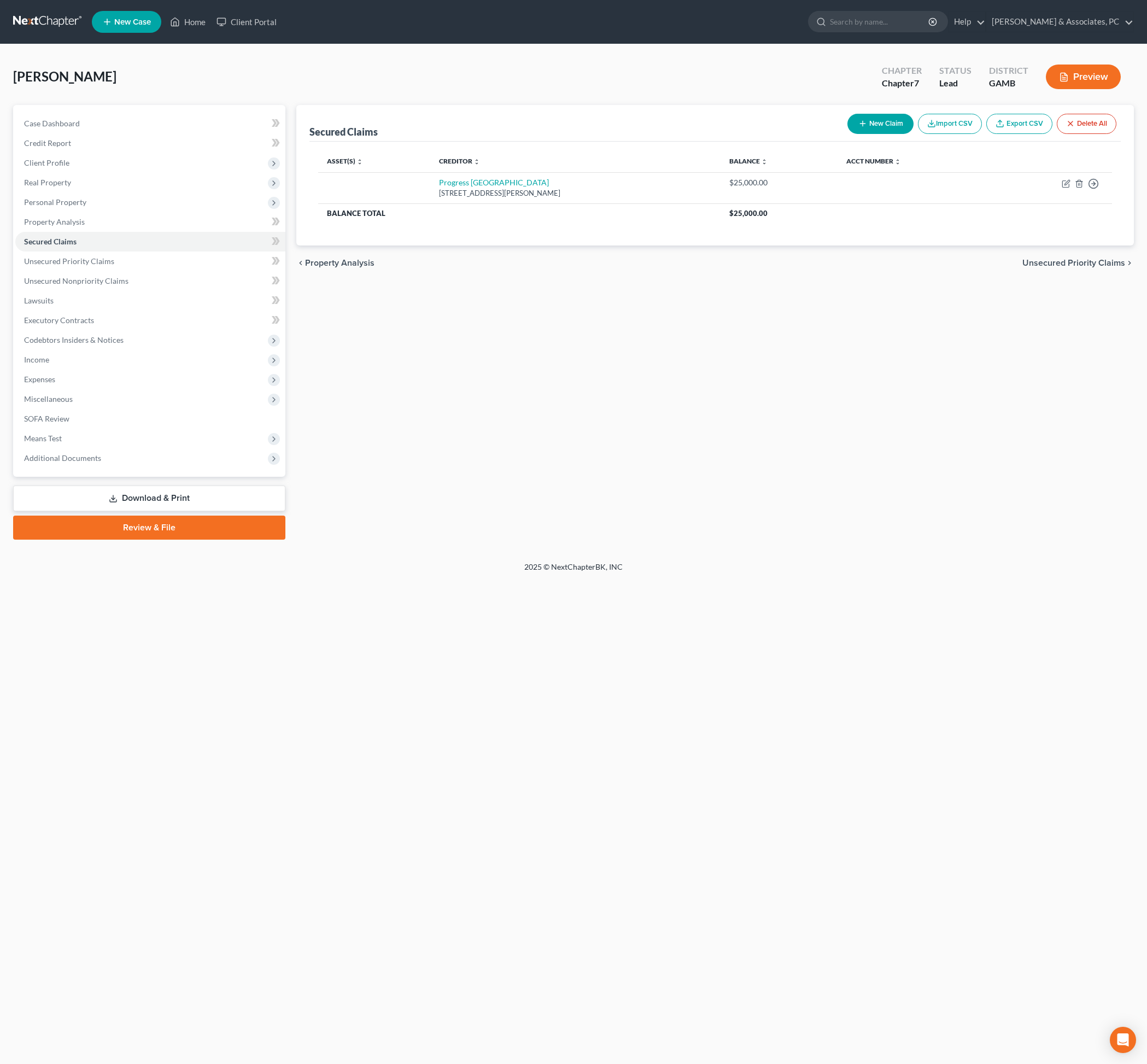
click at [848, 126] on button "New Claim" at bounding box center [881, 124] width 67 height 20
select select "0"
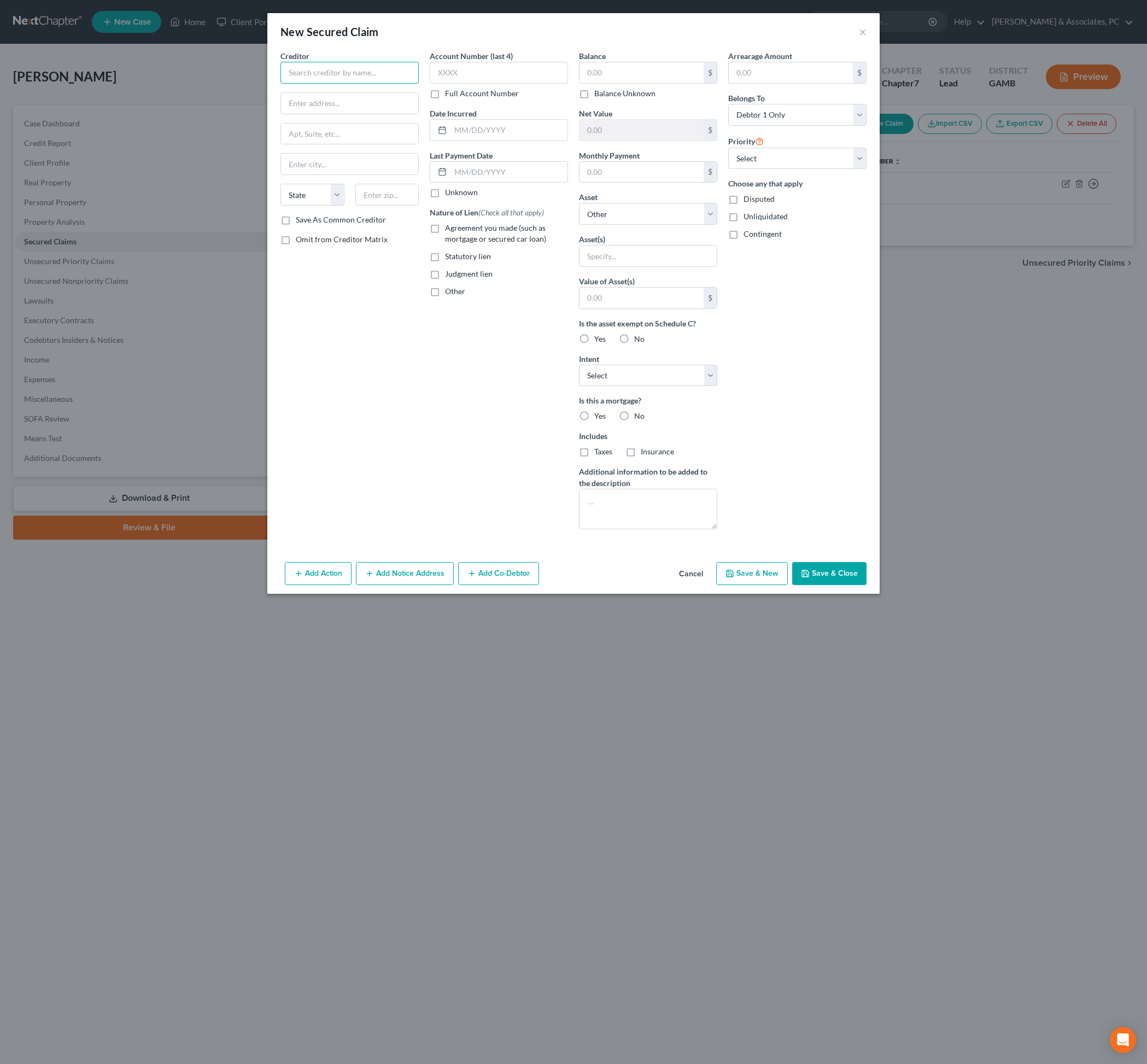
click at [317, 84] on input "text" at bounding box center [350, 73] width 139 height 22
click at [362, 84] on input "text" at bounding box center [350, 73] width 139 height 22
type input "S"
type input "Clayton County Tax Commissioner"
type input "PK Dixon Building, Annex 2"
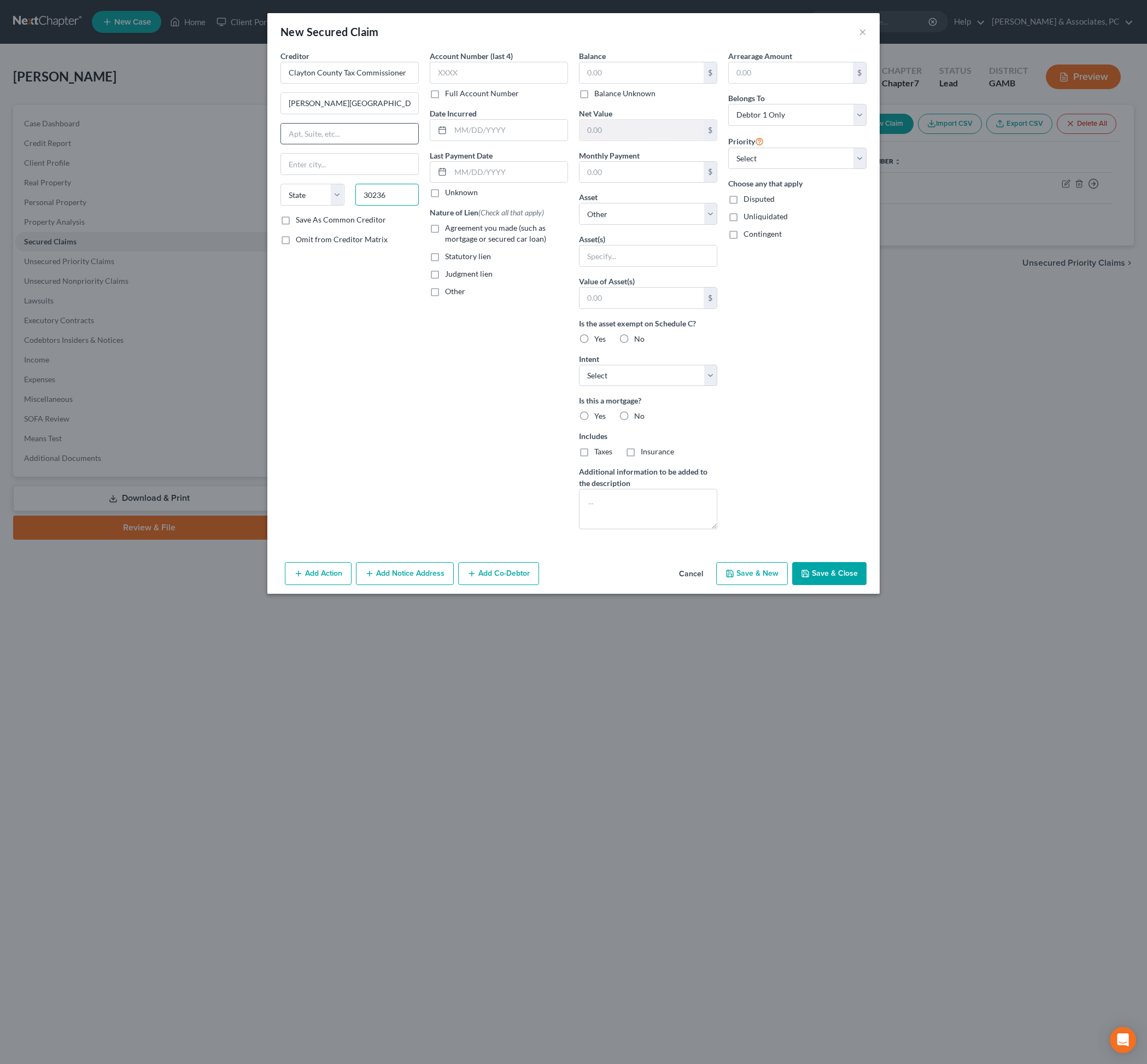
type input "30236"
type input "Jonesboro"
select select "10"
click at [357, 144] on input "text" at bounding box center [349, 134] width 138 height 21
click at [312, 225] on label "Save As Common Creditor" at bounding box center [340, 220] width 90 height 11
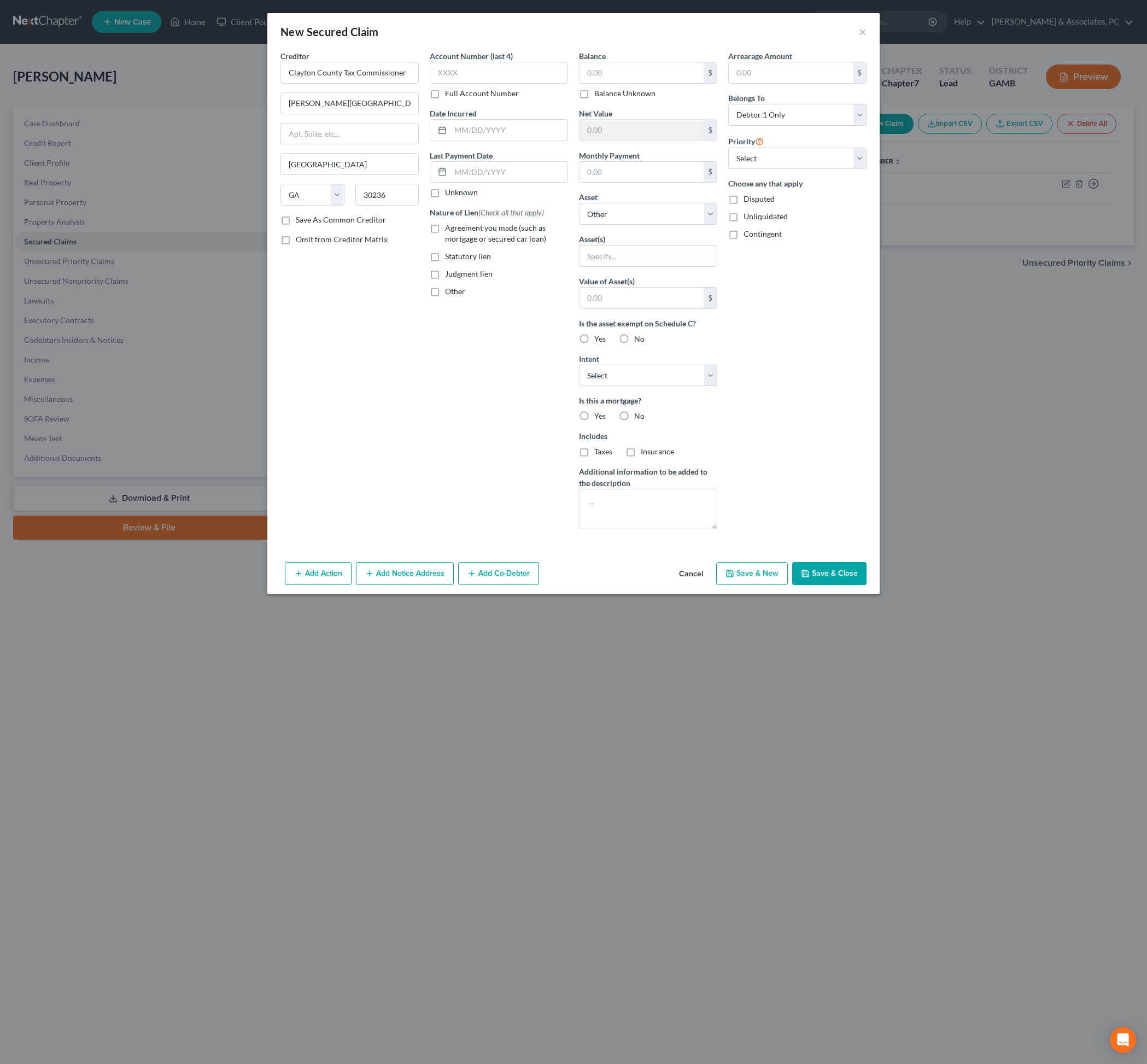
click at [307, 222] on input "Save As Common Creditor" at bounding box center [304, 218] width 7 height 7
checkbox input "true"
click at [498, 140] on input "text" at bounding box center [509, 129] width 117 height 21
type input "01/21"
click at [663, 83] on input "text" at bounding box center [642, 72] width 124 height 21
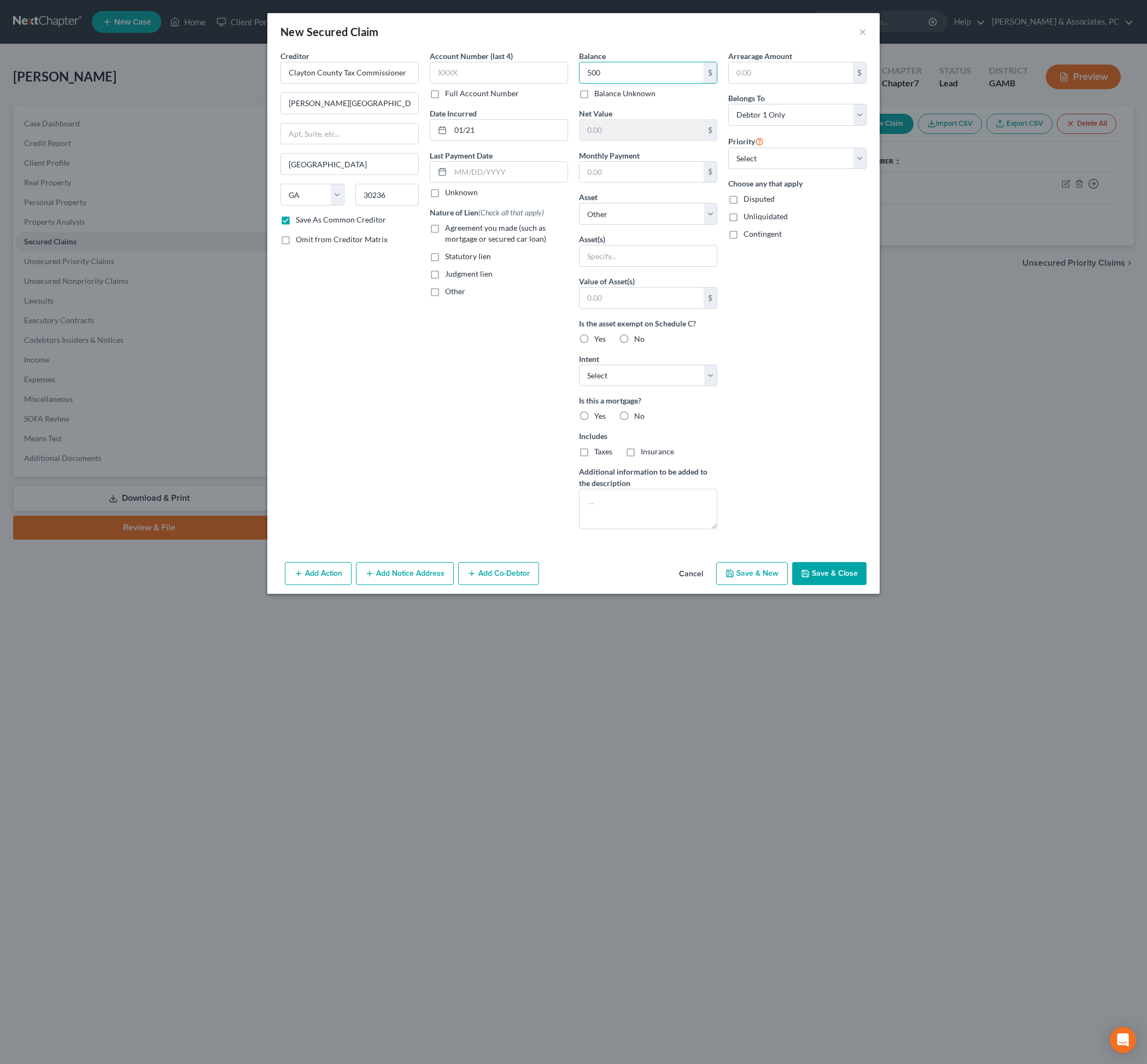
type input "500"
click at [445, 297] on label "Other" at bounding box center [455, 292] width 20 height 11
click at [450, 293] on input "Other" at bounding box center [453, 290] width 7 height 7
checkbox input "true"
click at [459, 327] on input "text" at bounding box center [499, 316] width 138 height 21
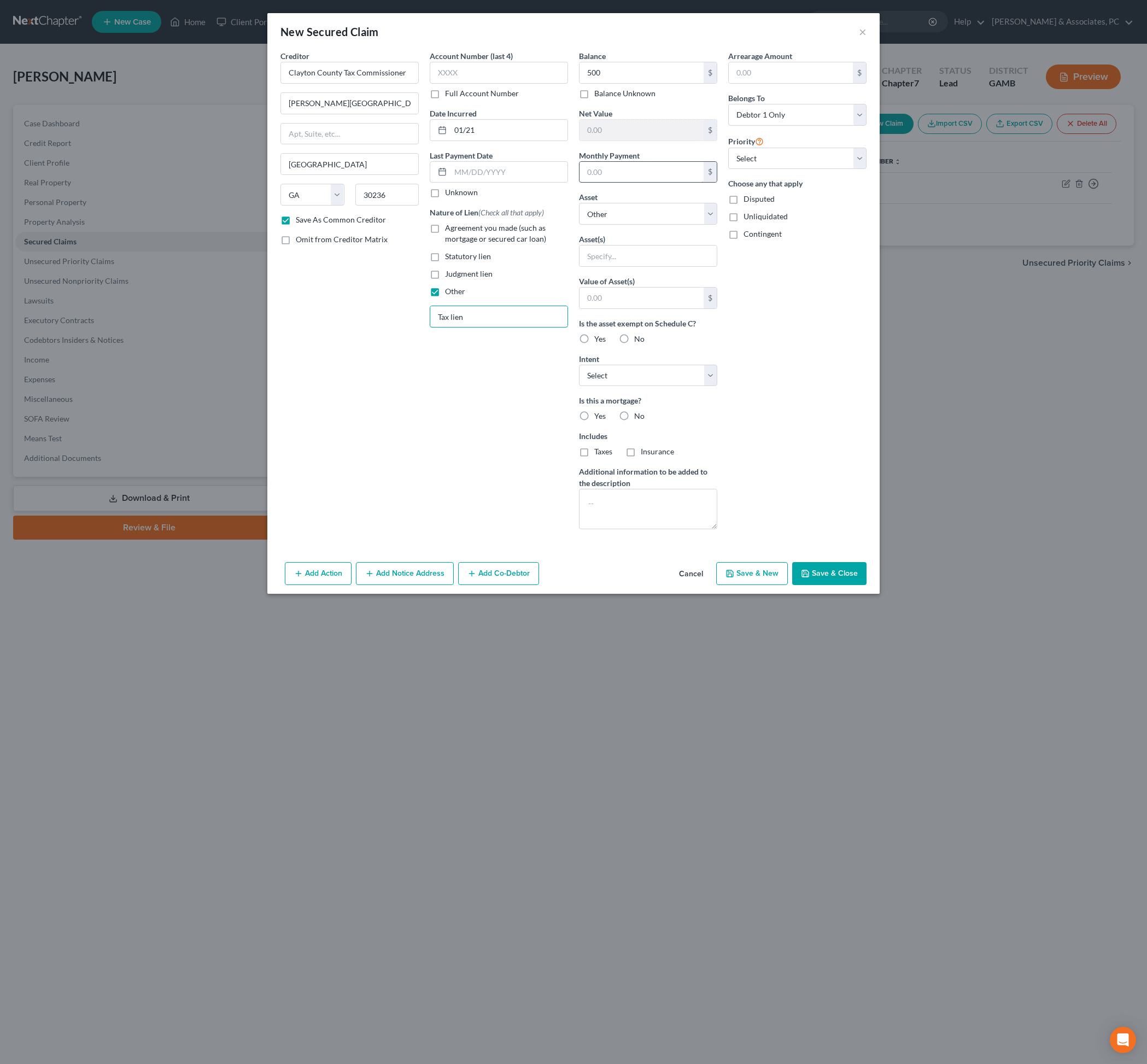
type input "Tax lien"
click at [640, 182] on input "text" at bounding box center [642, 172] width 124 height 21
click at [867, 585] on button "Save & Close" at bounding box center [830, 573] width 75 height 23
checkbox input "false"
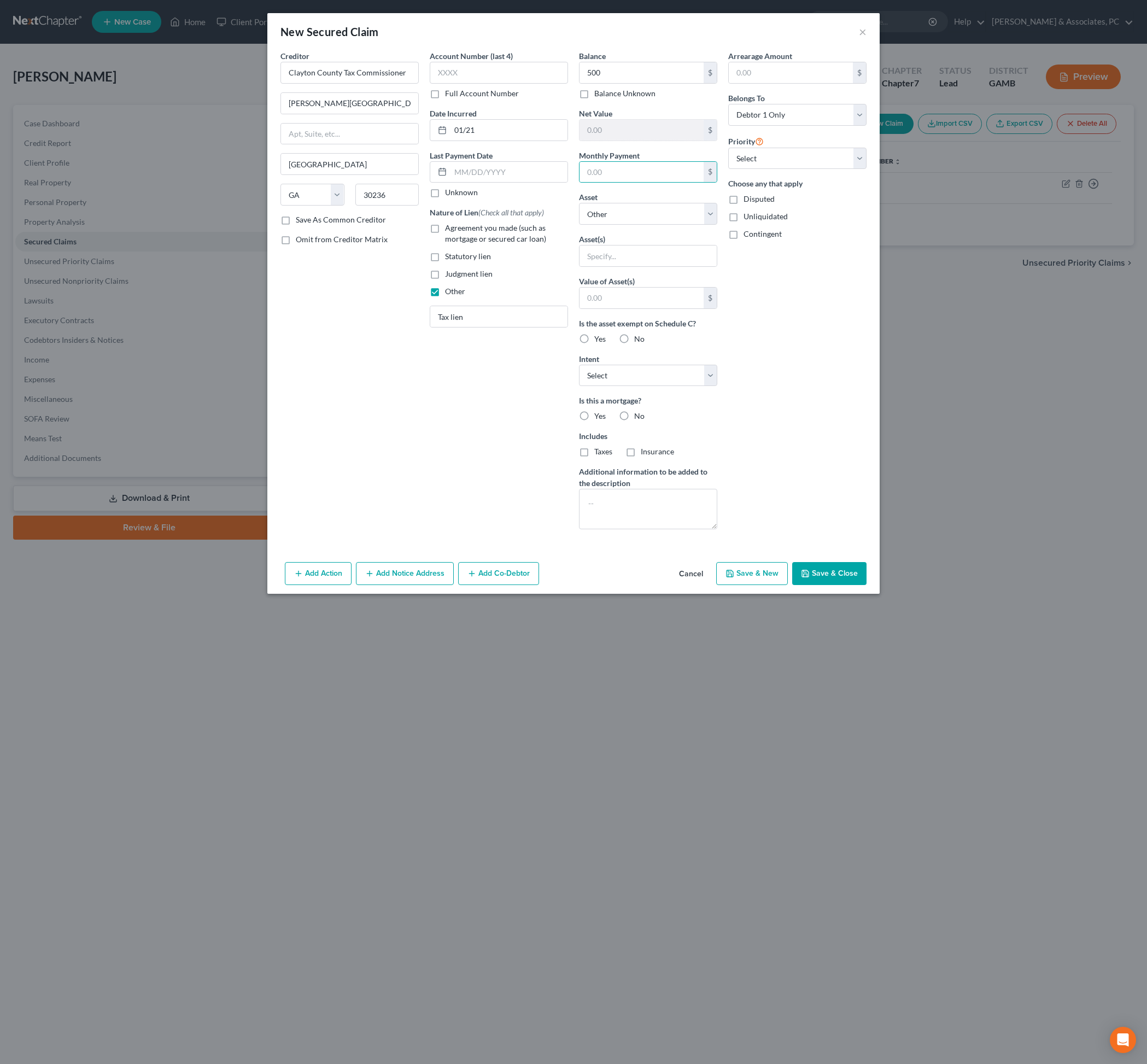
select select
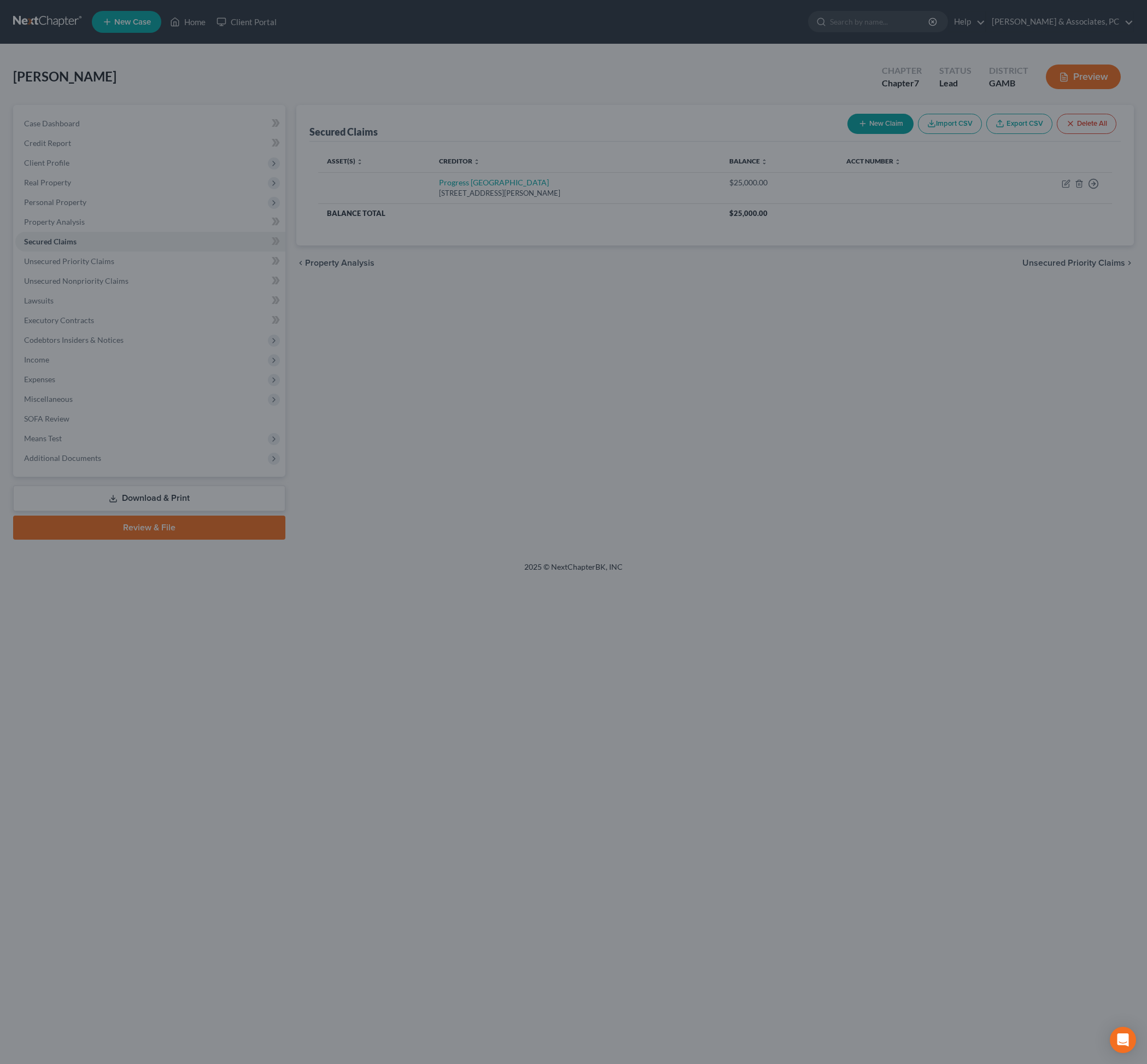
type input "500.00"
type input "0"
type input "0.00"
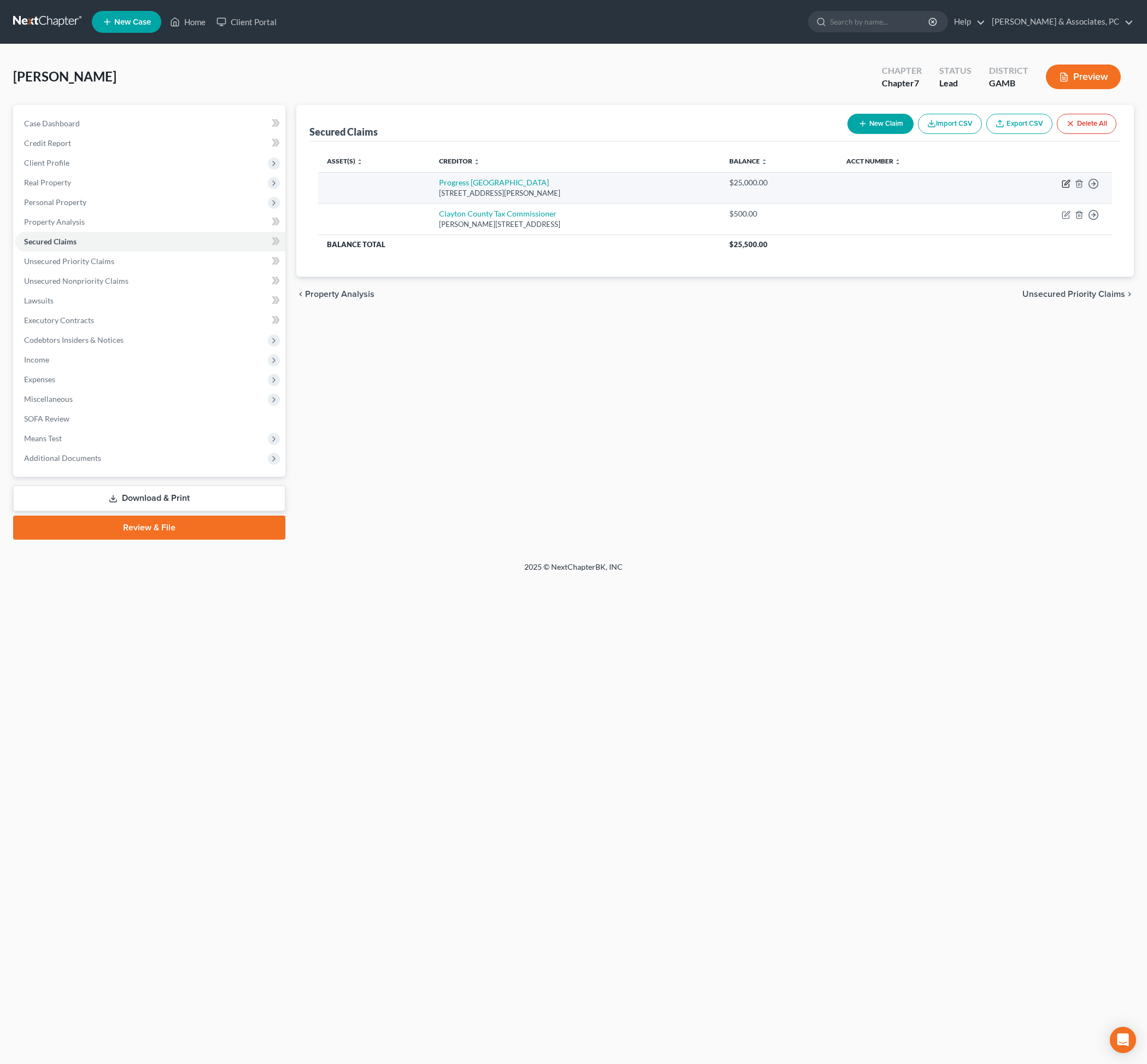
click at [1065, 185] on icon "button" at bounding box center [1067, 181] width 5 height 5
select select "10"
select select "0"
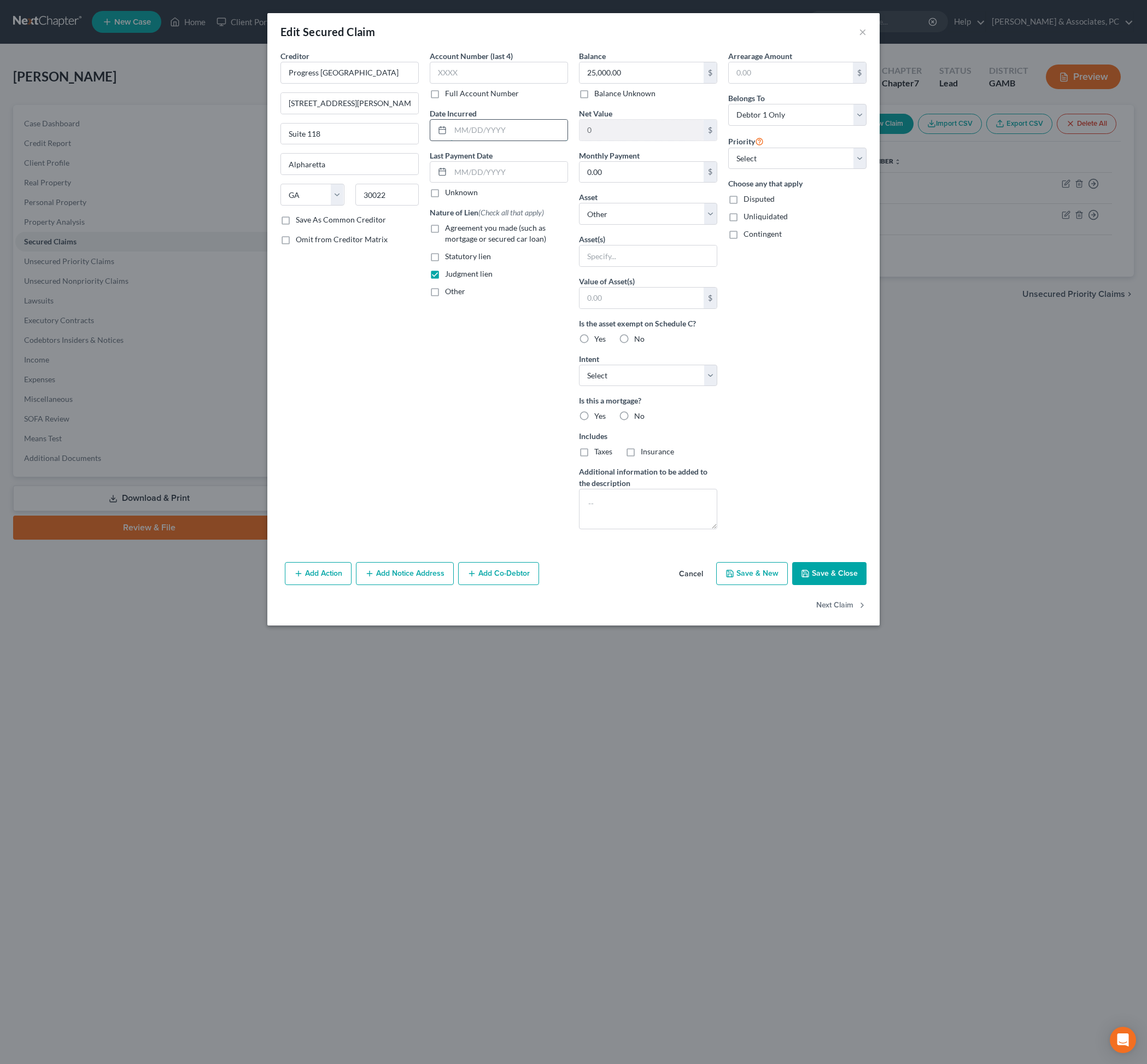
click at [528, 140] on input "text" at bounding box center [509, 129] width 117 height 21
type input "01/21"
click at [654, 266] on input "text" at bounding box center [648, 255] width 138 height 21
type input "All real and personal property"
drag, startPoint x: 725, startPoint y: 349, endPoint x: 805, endPoint y: 417, distance: 105.0
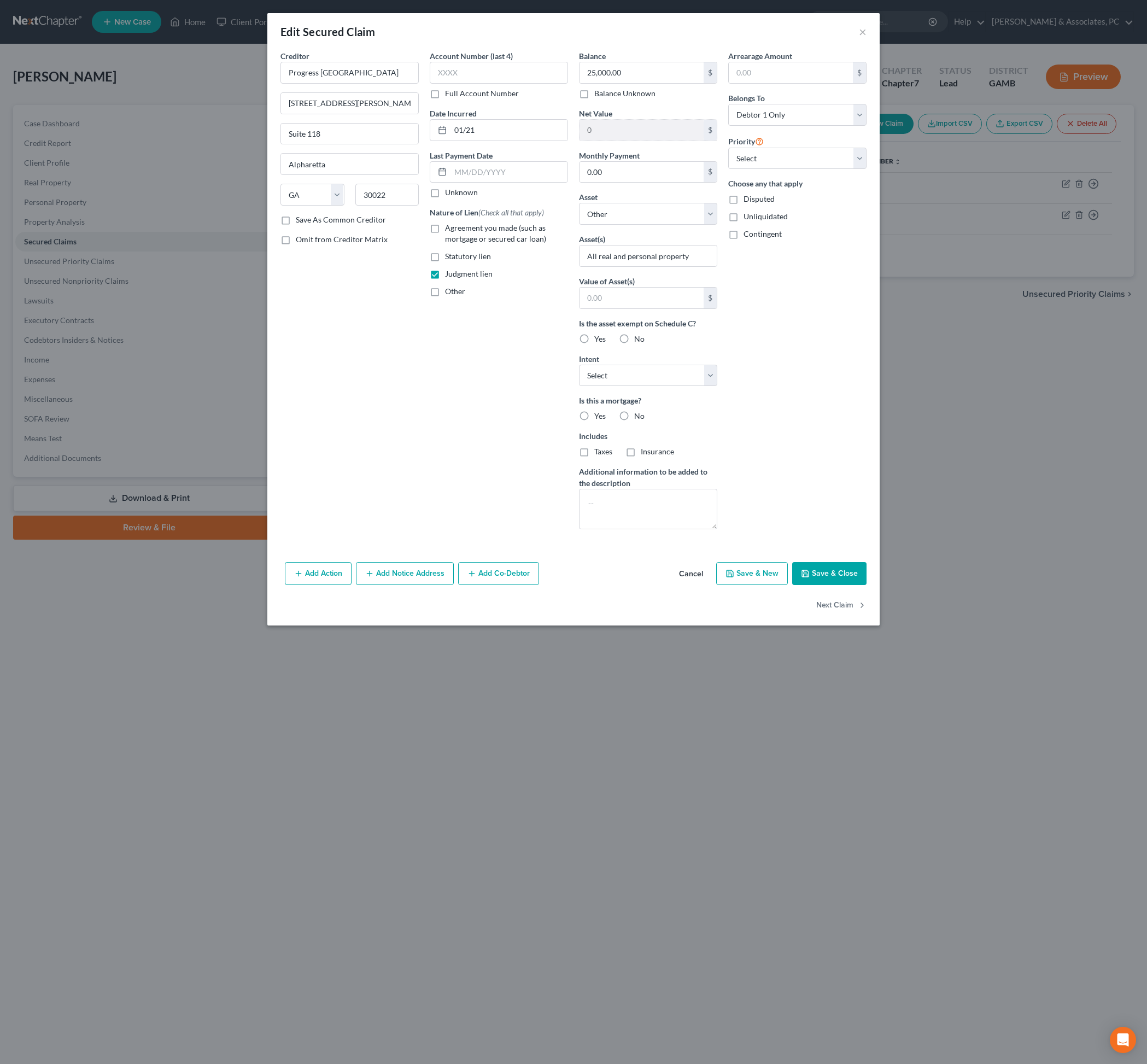
click at [805, 417] on div "Arrearage Amount $ Belongs To * Select Debtor 1 Only Debtor 2 Only Debtor 1 And…" at bounding box center [798, 294] width 150 height 488
click at [867, 585] on button "Save & Close" at bounding box center [830, 573] width 75 height 23
select select
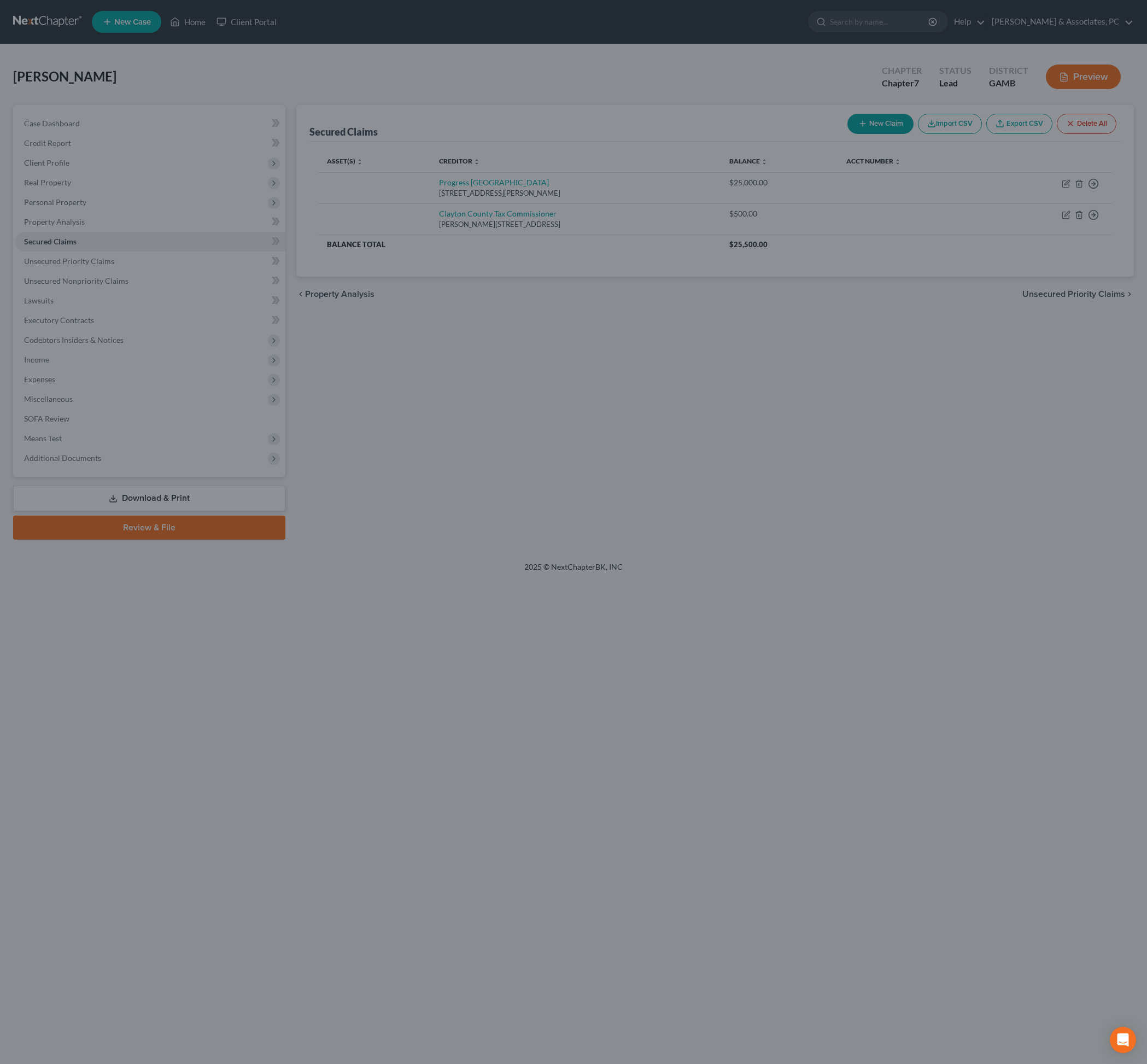
type input "0"
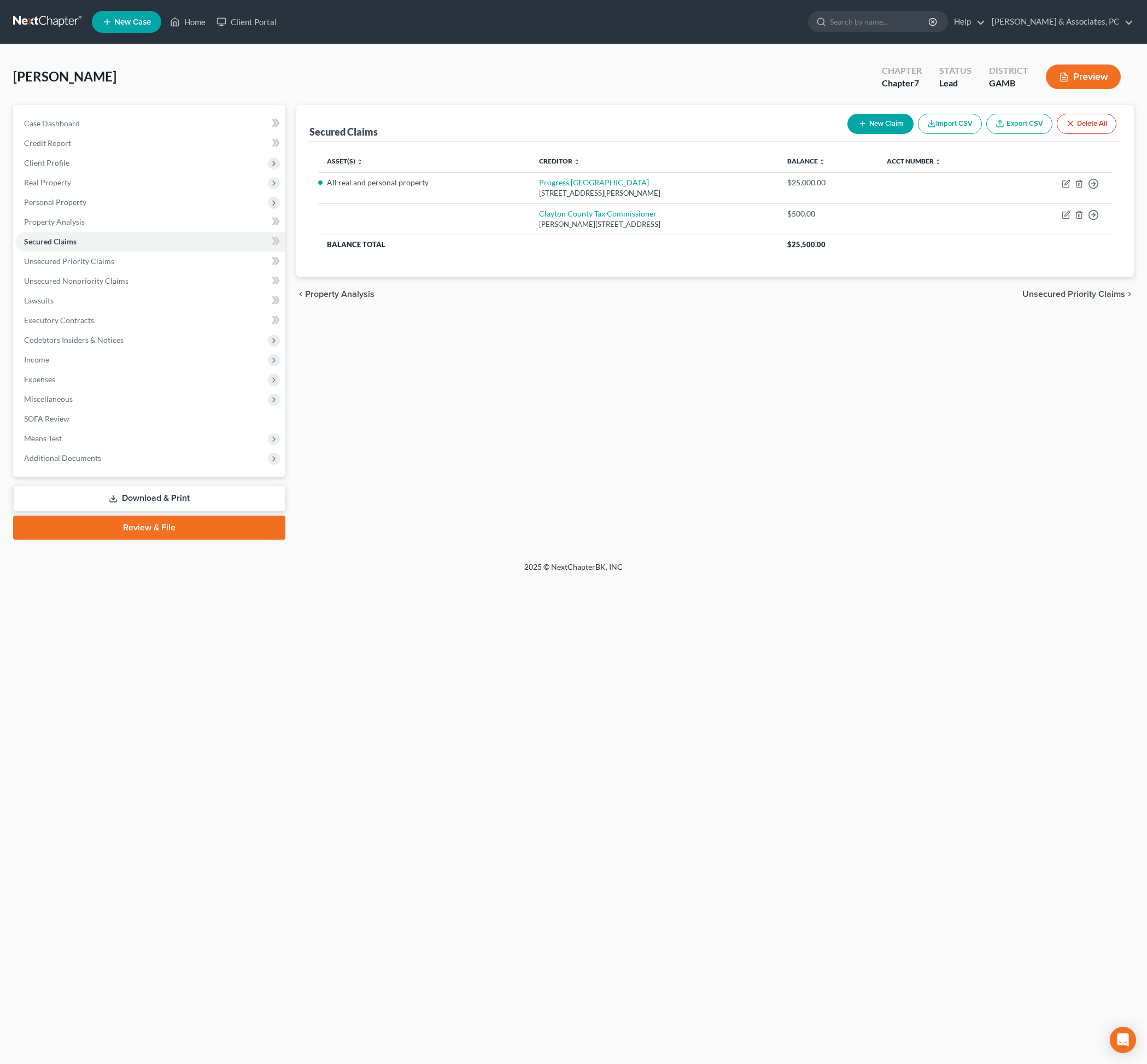
click at [818, 540] on div "Secured Claims New Claim Import CSV Export CSV Delete All Asset(s) expand_more …" at bounding box center [715, 322] width 849 height 435
click at [561, 908] on div "Home New Case Client Portal [PERSON_NAME] & Associates, PC [PERSON_NAME][EMAIL_…" at bounding box center [574, 532] width 1147 height 1064
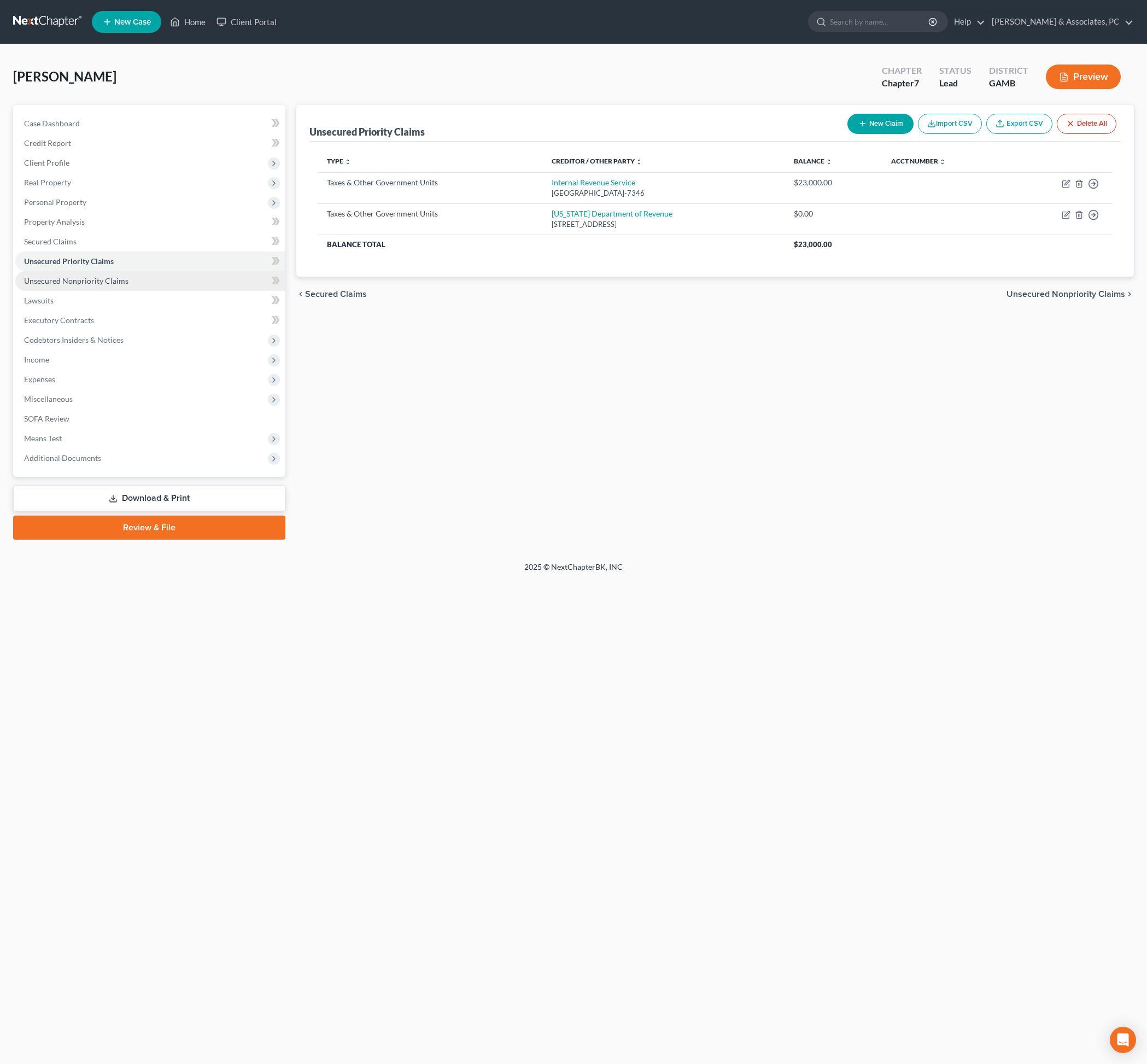
click at [116, 285] on span "Unsecured Nonpriority Claims" at bounding box center [76, 281] width 105 height 9
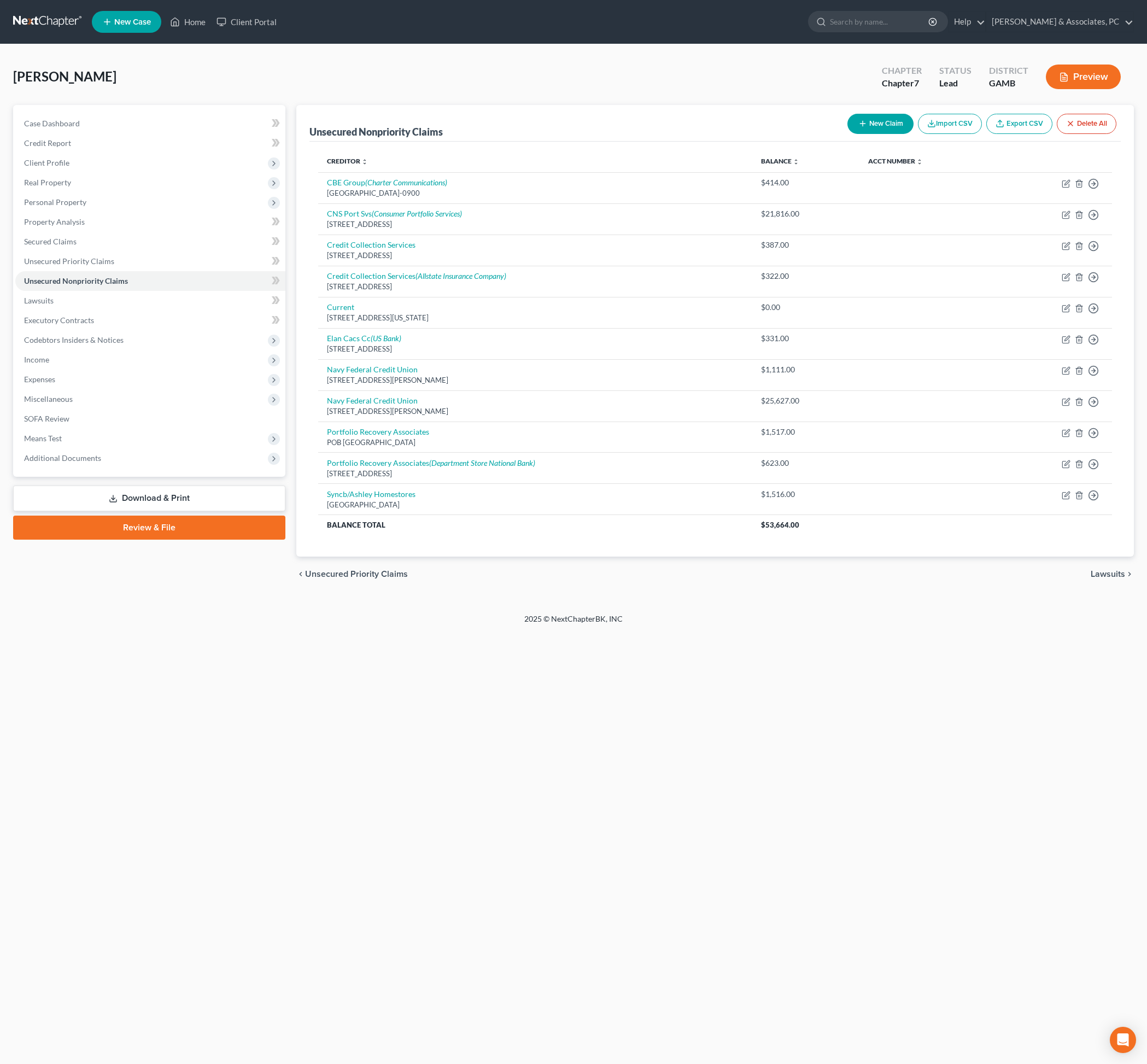
click at [848, 134] on button "New Claim" at bounding box center [881, 124] width 67 height 20
select select "0"
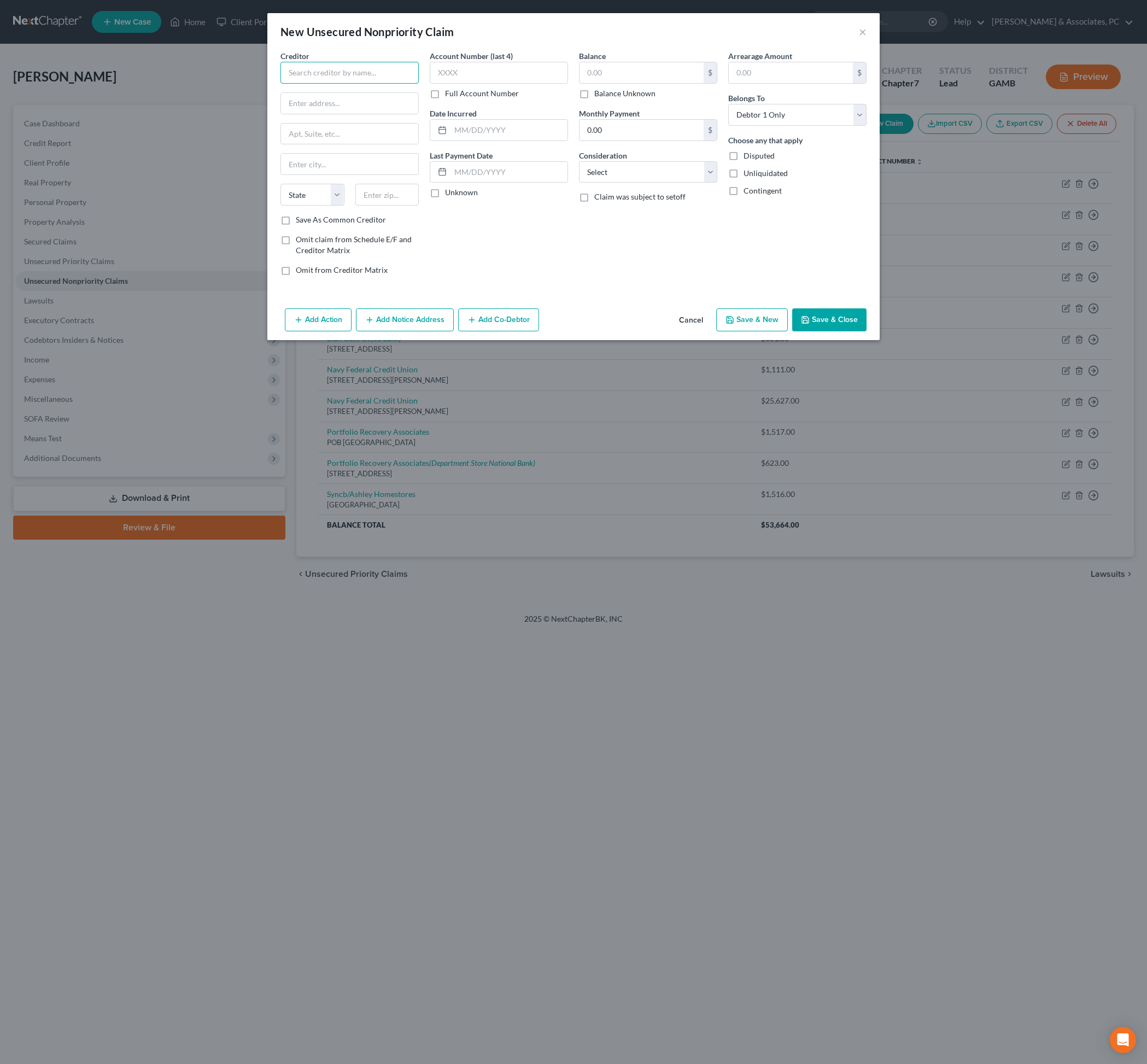
click at [328, 84] on input "text" at bounding box center [350, 73] width 139 height 22
type input "u"
click at [693, 331] on button "Cancel" at bounding box center [691, 320] width 42 height 22
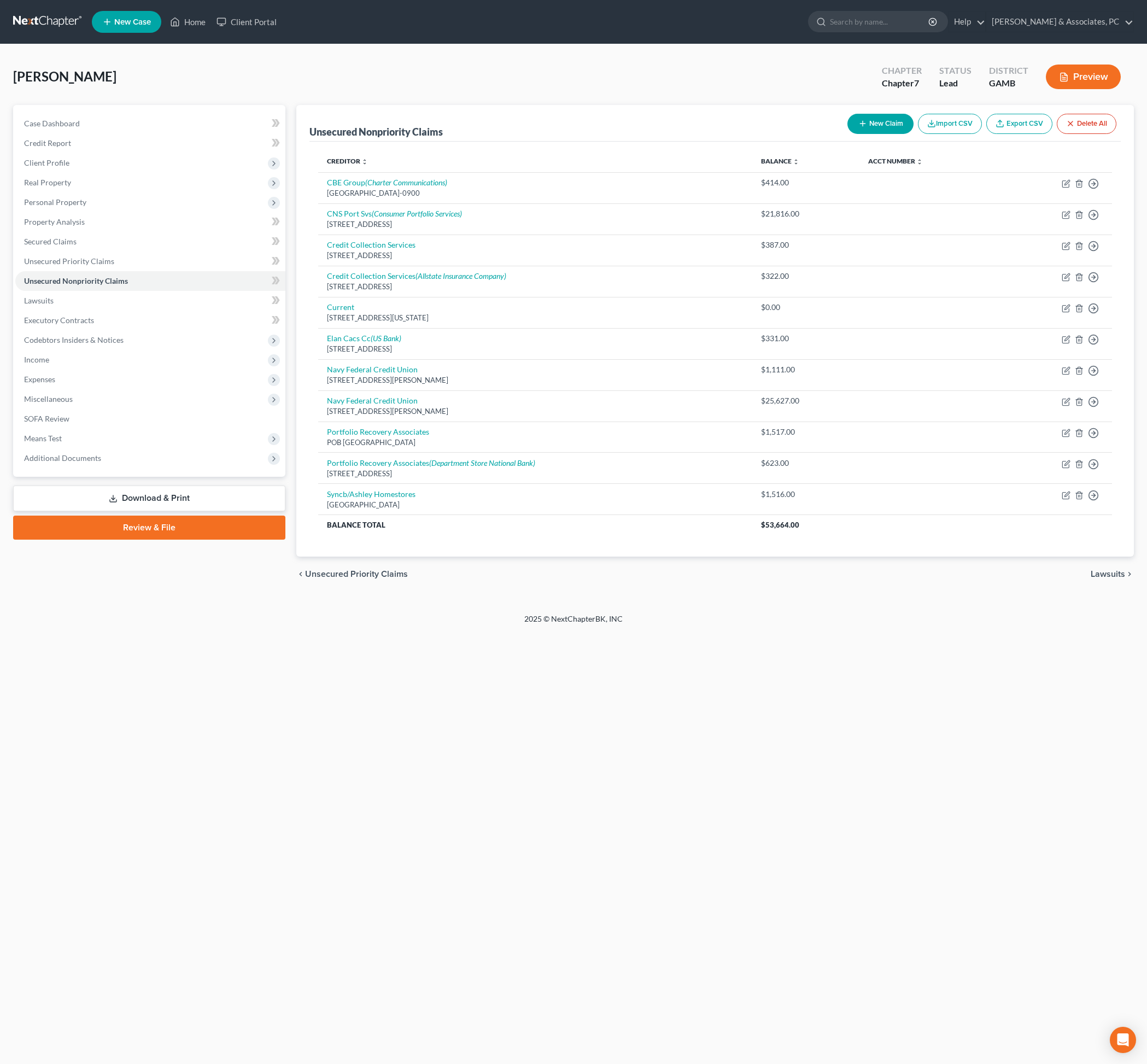
click at [434, 802] on div "Home New Case Client Portal [PERSON_NAME] & Associates, PC [PERSON_NAME][EMAIL_…" at bounding box center [574, 532] width 1147 height 1064
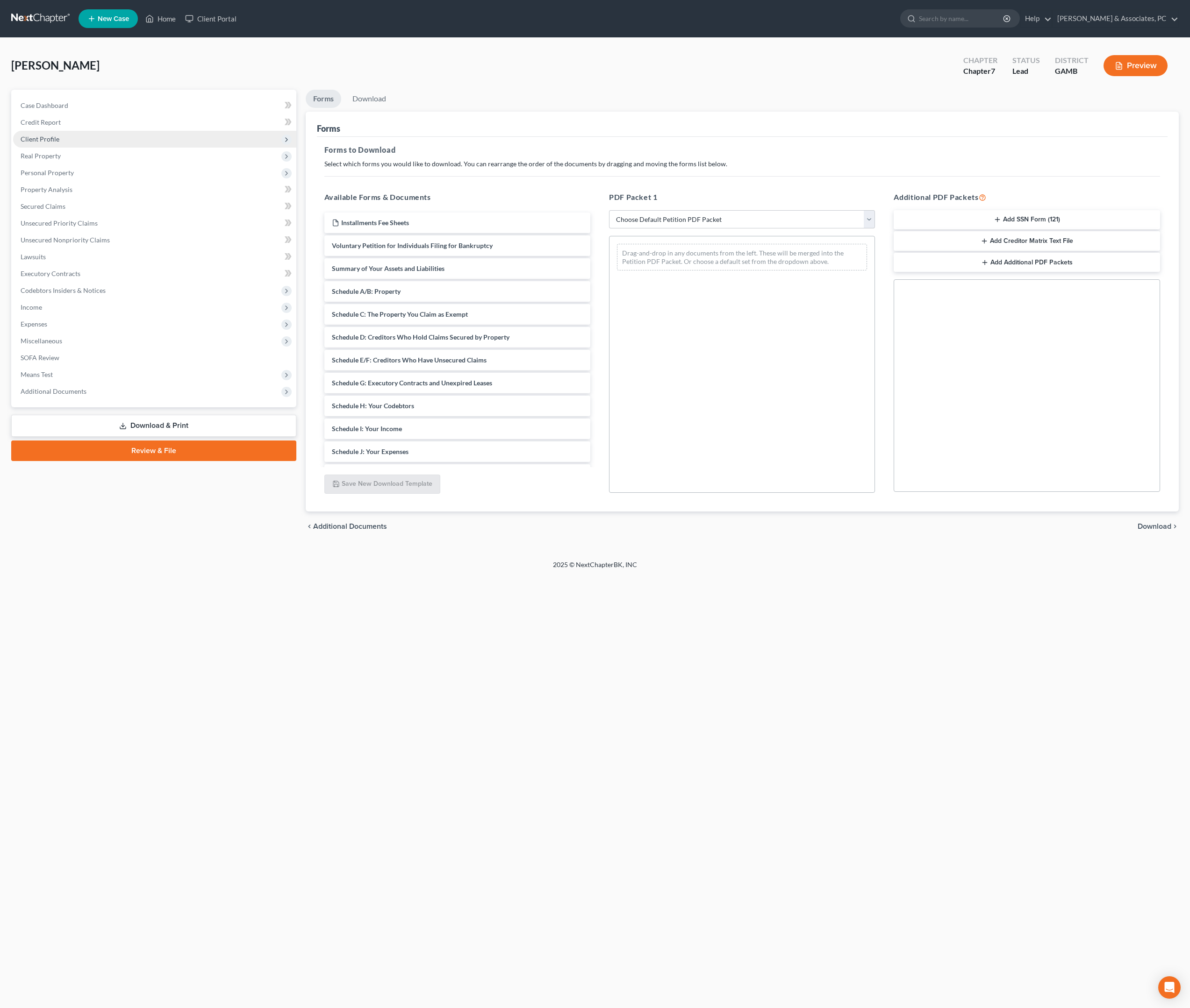
click at [57, 143] on span "Client Profile" at bounding box center [40, 139] width 39 height 8
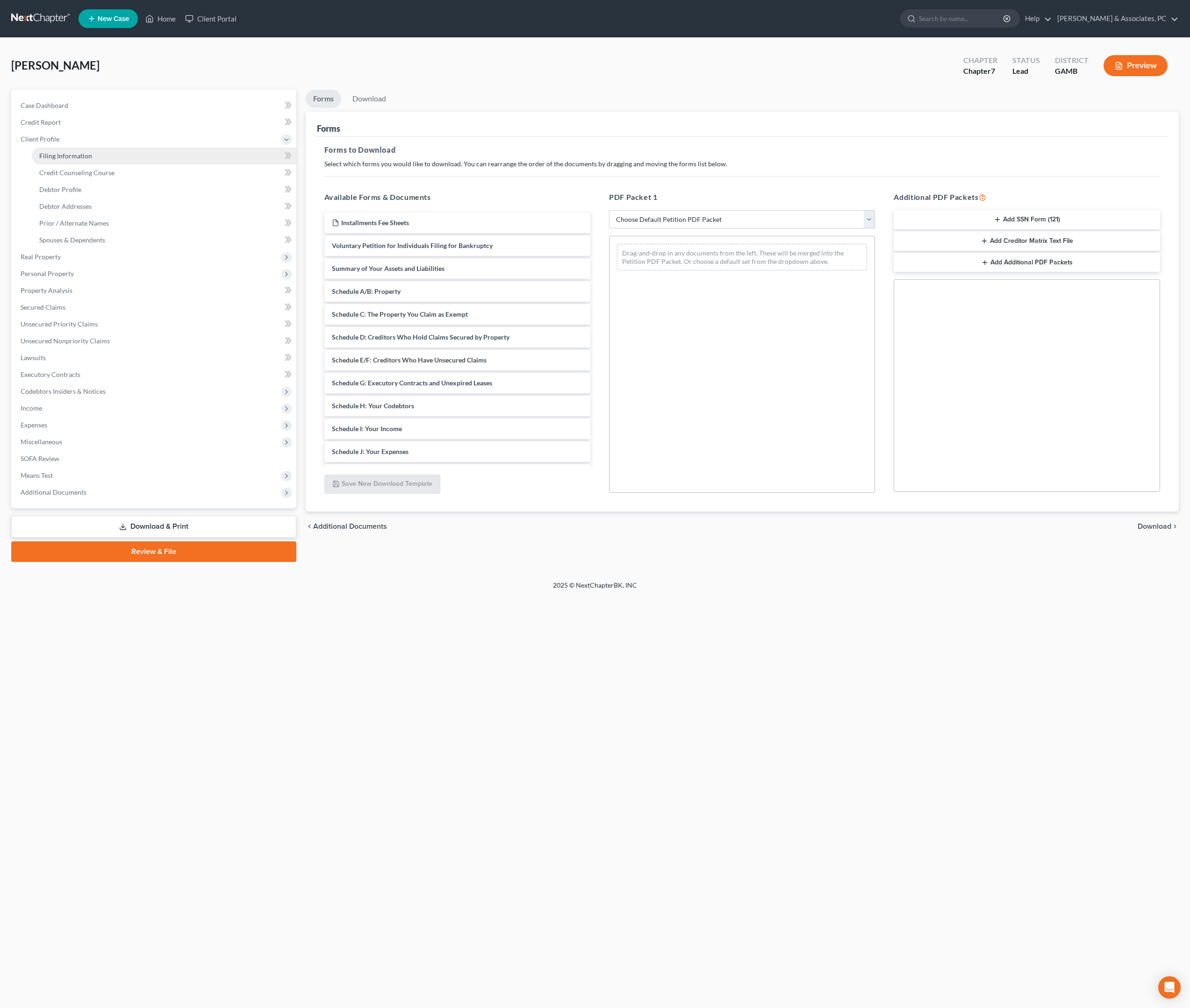
click at [76, 160] on span "Filing Information" at bounding box center [65, 156] width 53 height 8
select select "1"
select select "0"
select select "10"
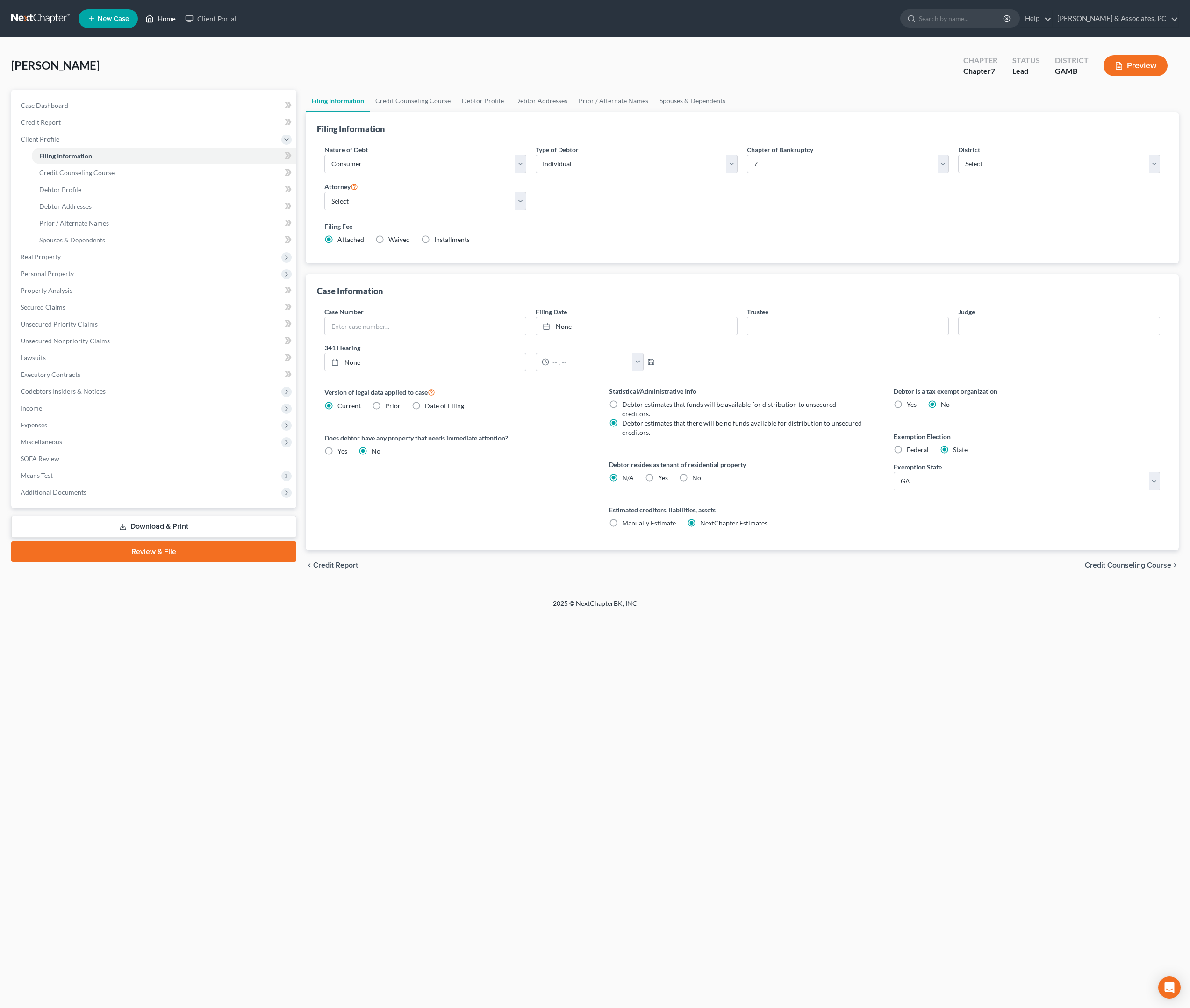
click at [180, 25] on link "Home" at bounding box center [161, 19] width 40 height 17
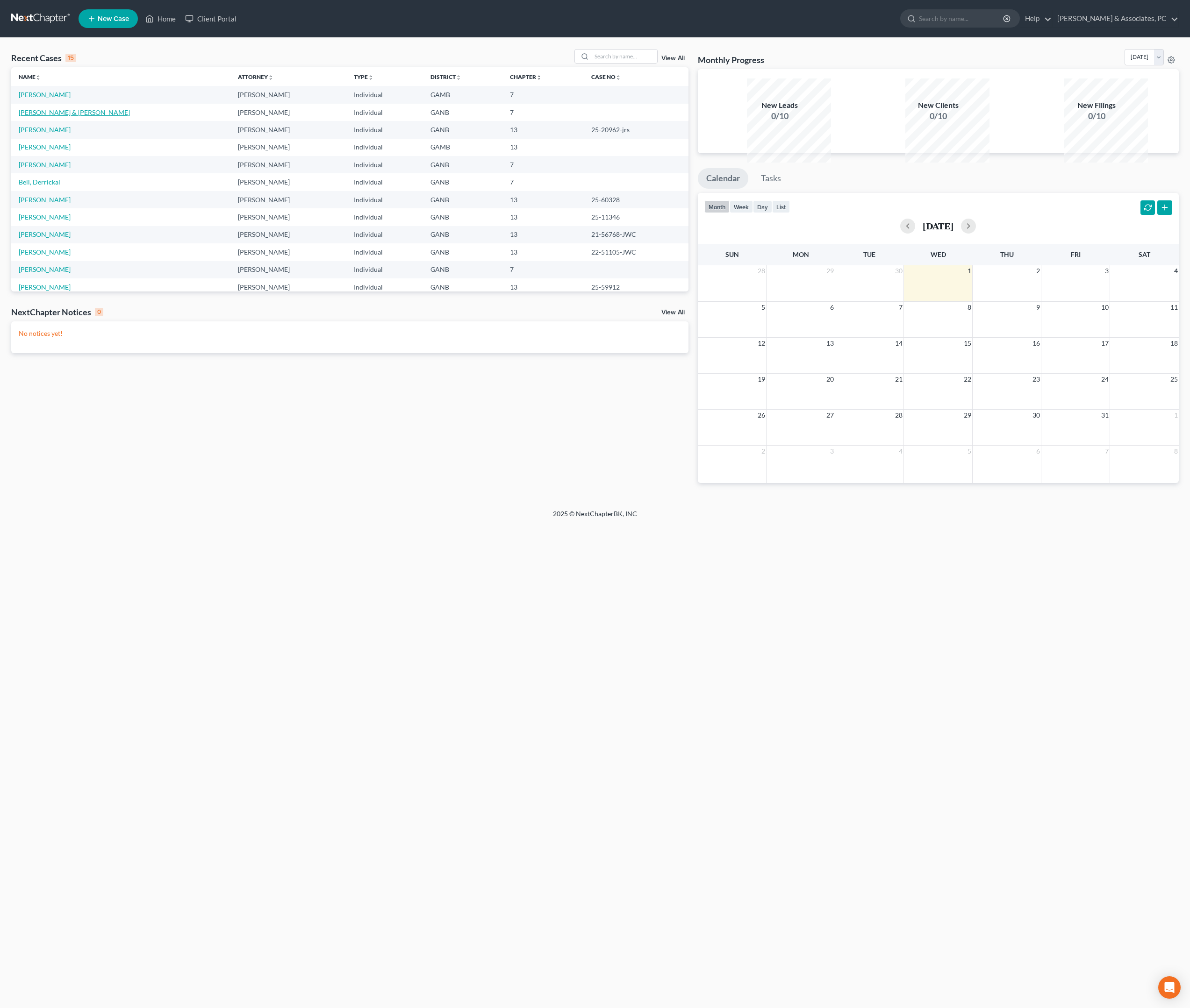
click at [65, 116] on link "Olesby, Earnest & Louise" at bounding box center [74, 112] width 111 height 8
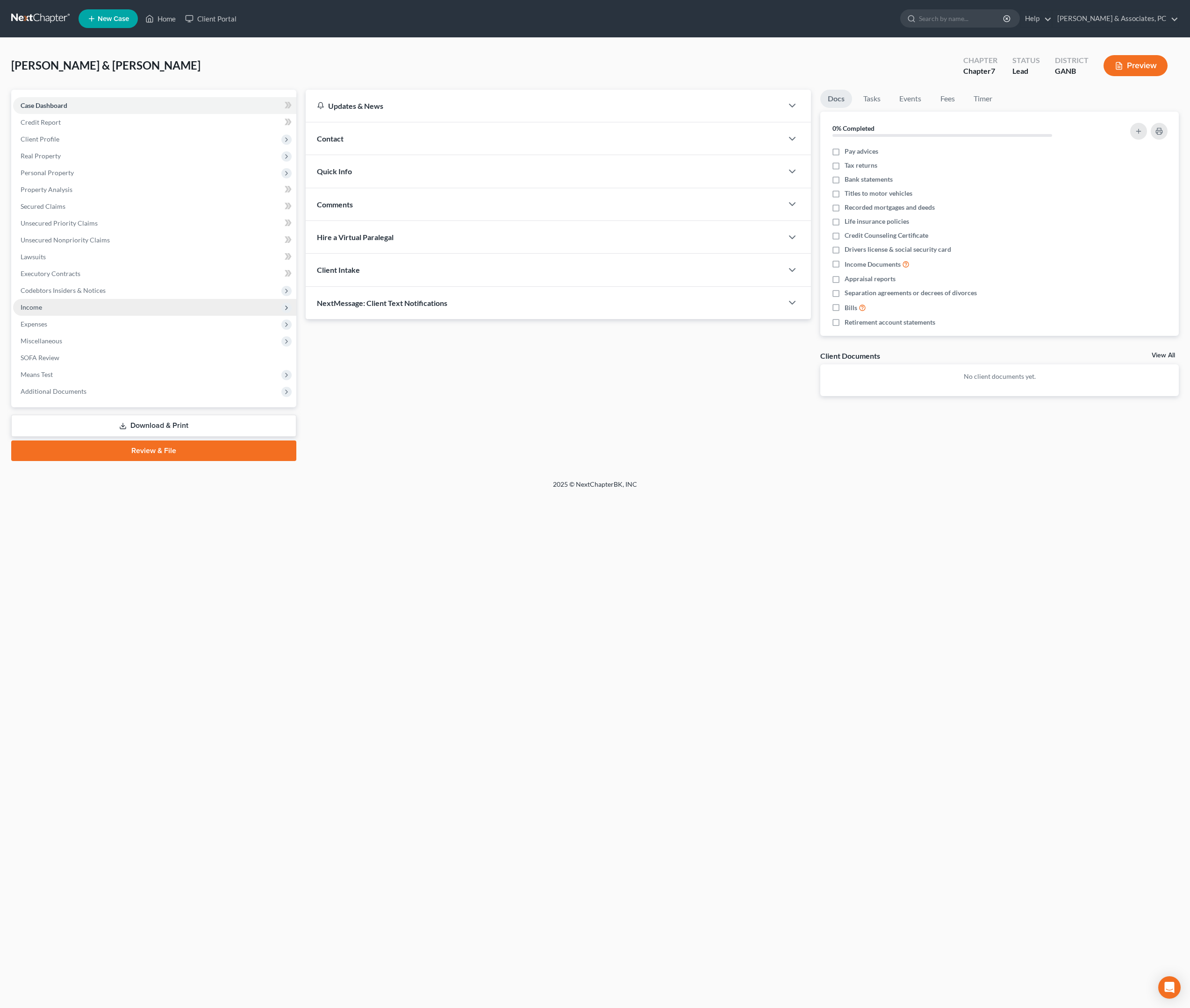
click at [42, 311] on span "Income" at bounding box center [31, 307] width 22 height 8
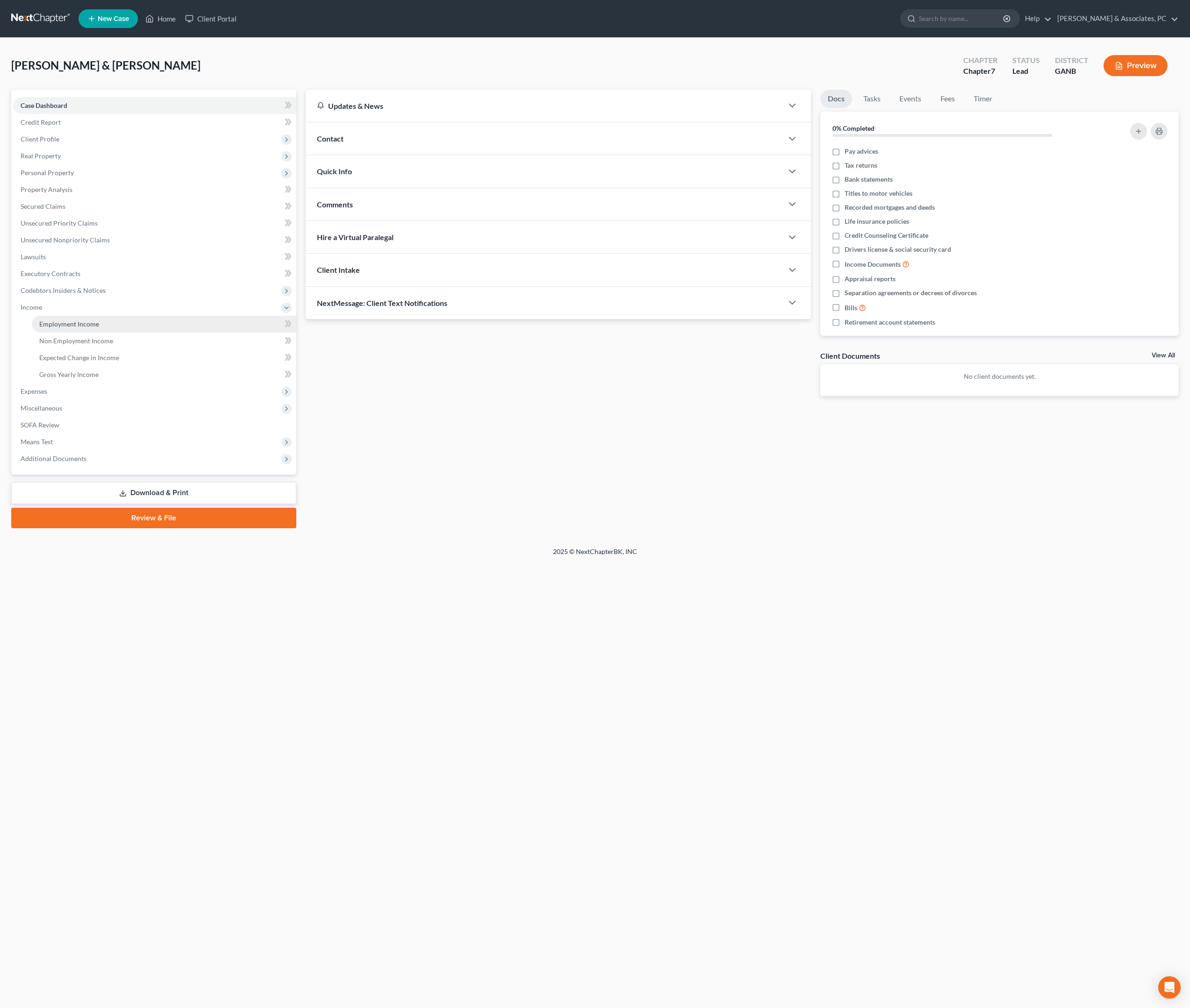
click at [62, 328] on span "Employment Income" at bounding box center [69, 324] width 60 height 8
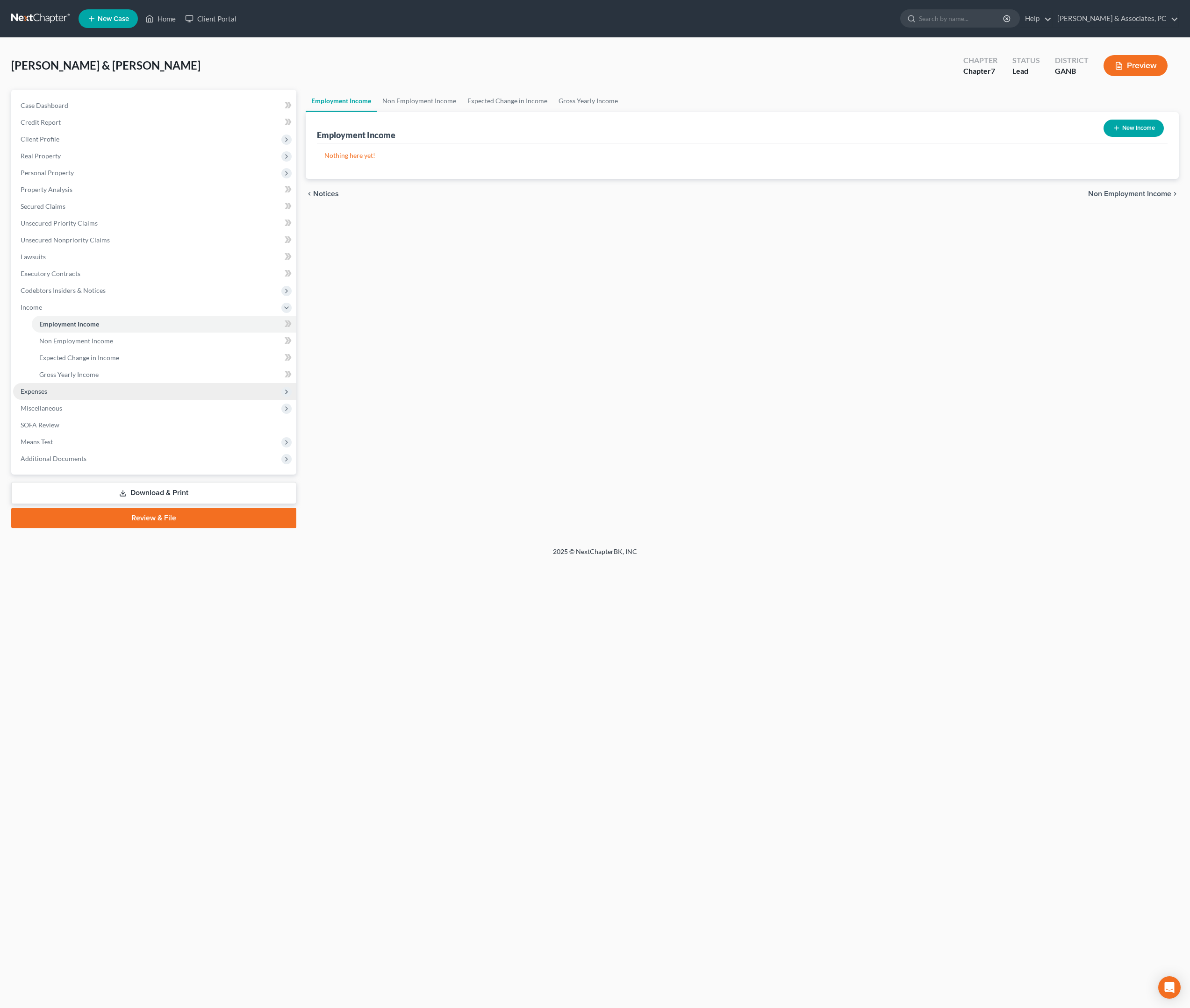
click at [48, 395] on span "Expenses" at bounding box center [34, 391] width 26 height 8
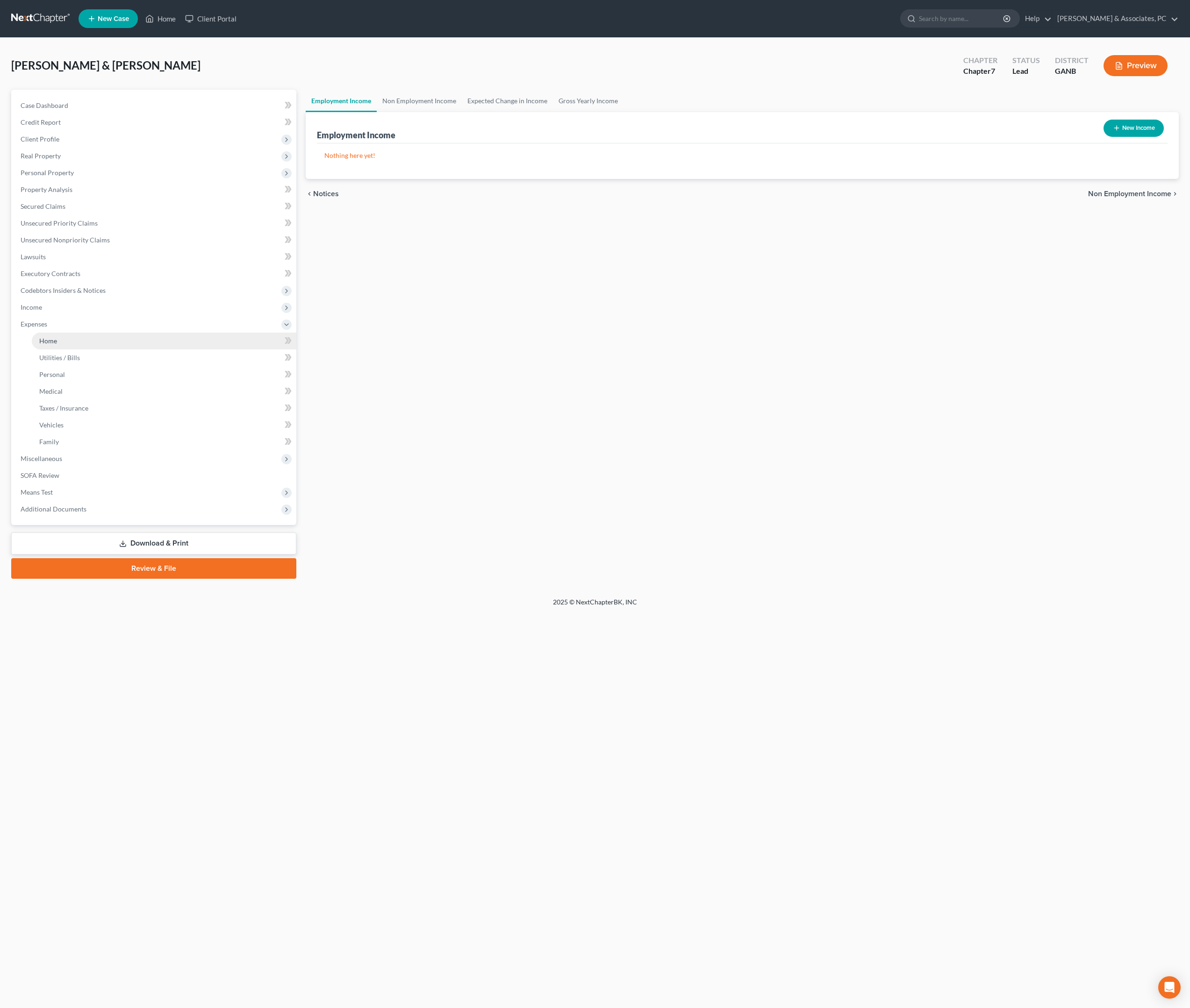
click at [55, 345] on span "Home" at bounding box center [48, 340] width 18 height 8
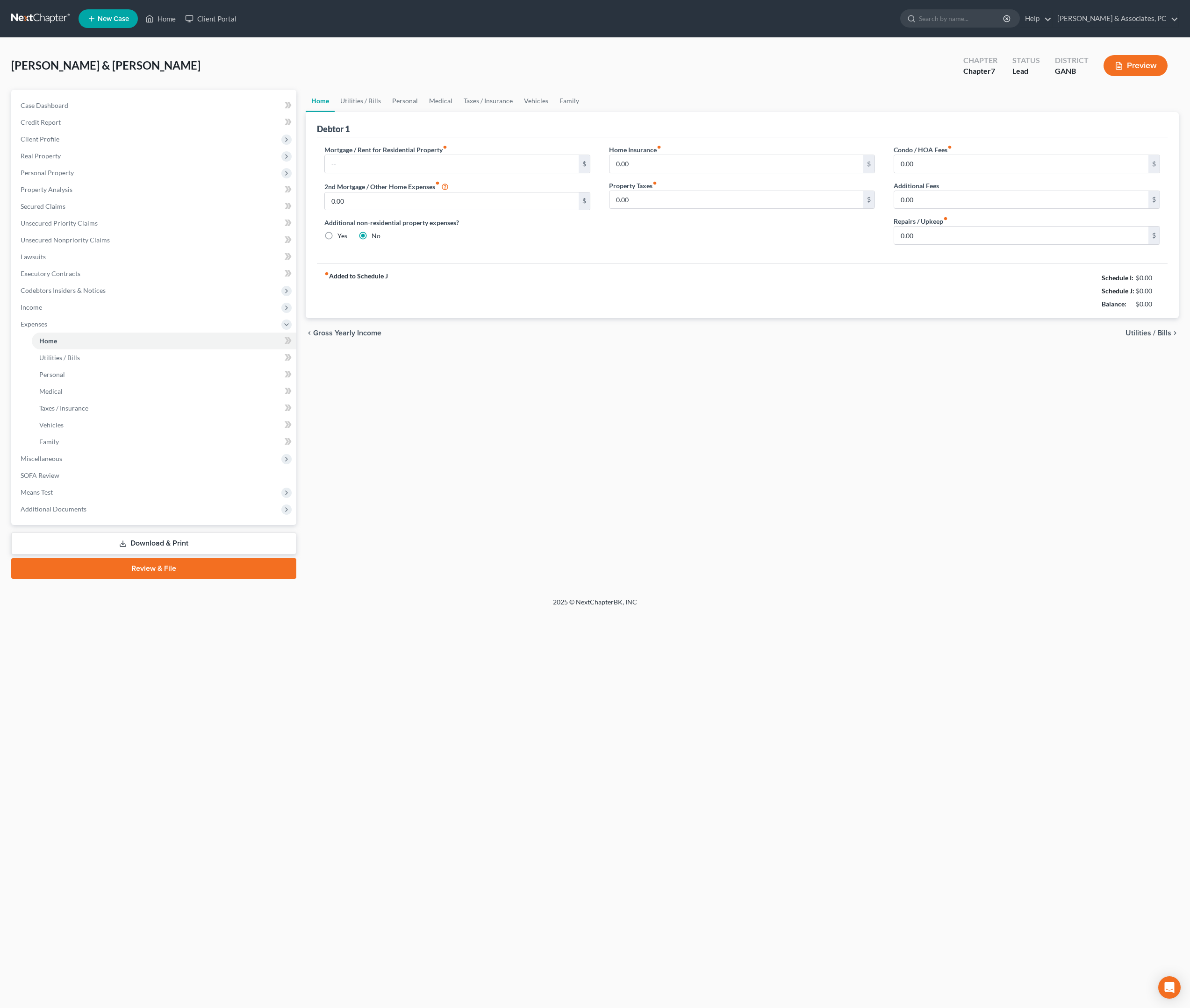
click at [430, 566] on div "Home Utilities / Bills Personal Medical Taxes / Insurance Vehicles Family Debto…" at bounding box center [742, 334] width 883 height 489
click at [446, 562] on div "Home Utilities / Bills Personal Medical Taxes / Insurance Vehicles Family Debto…" at bounding box center [742, 334] width 883 height 489
click at [507, 566] on div "Home Utilities / Bills Personal Medical Taxes / Insurance Vehicles Family Debto…" at bounding box center [742, 334] width 883 height 489
click at [76, 244] on span "Unsecured Nonpriority Claims" at bounding box center [65, 240] width 90 height 8
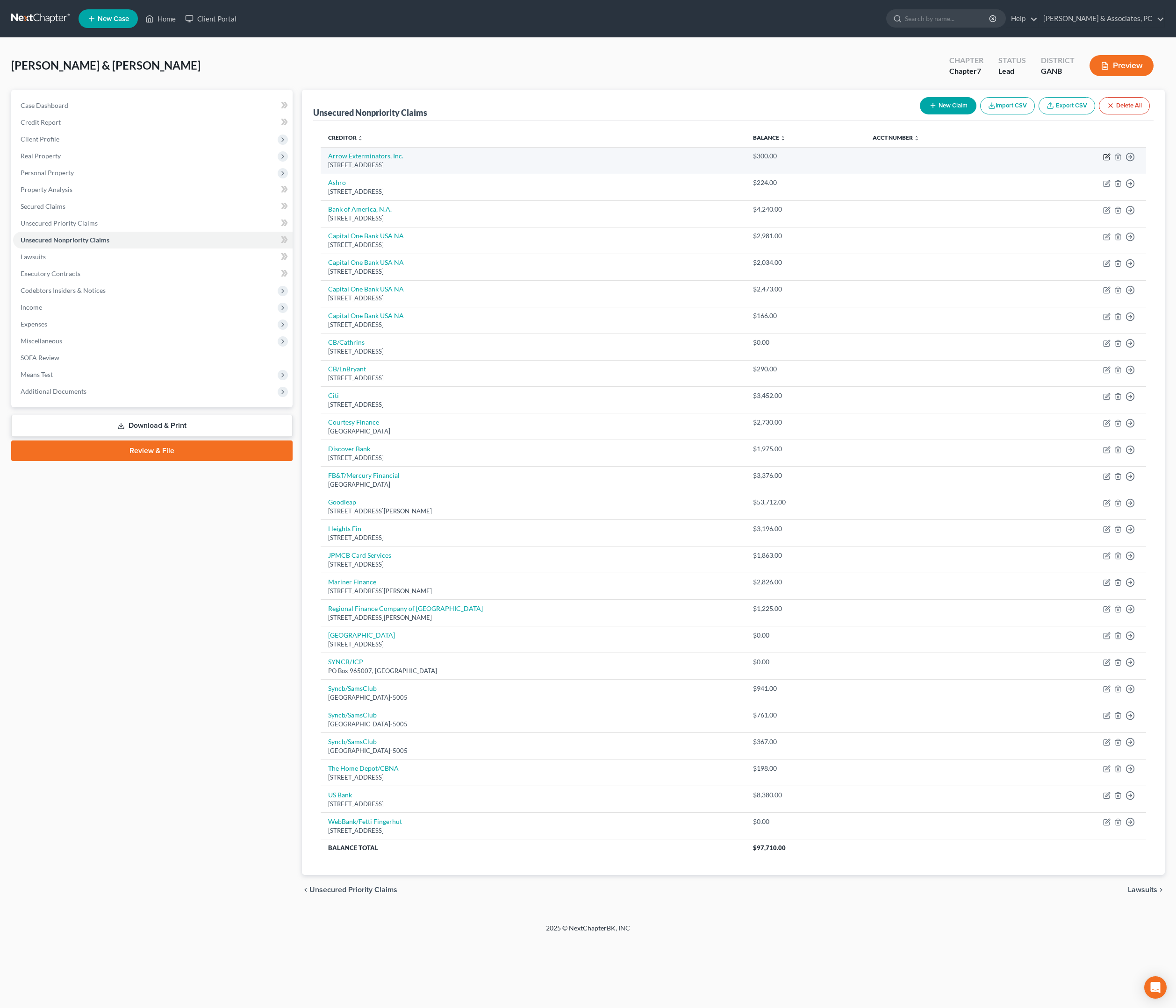
click at [1103, 160] on icon "button" at bounding box center [1107, 157] width 8 height 8
select select "10"
select select "14"
select select "2"
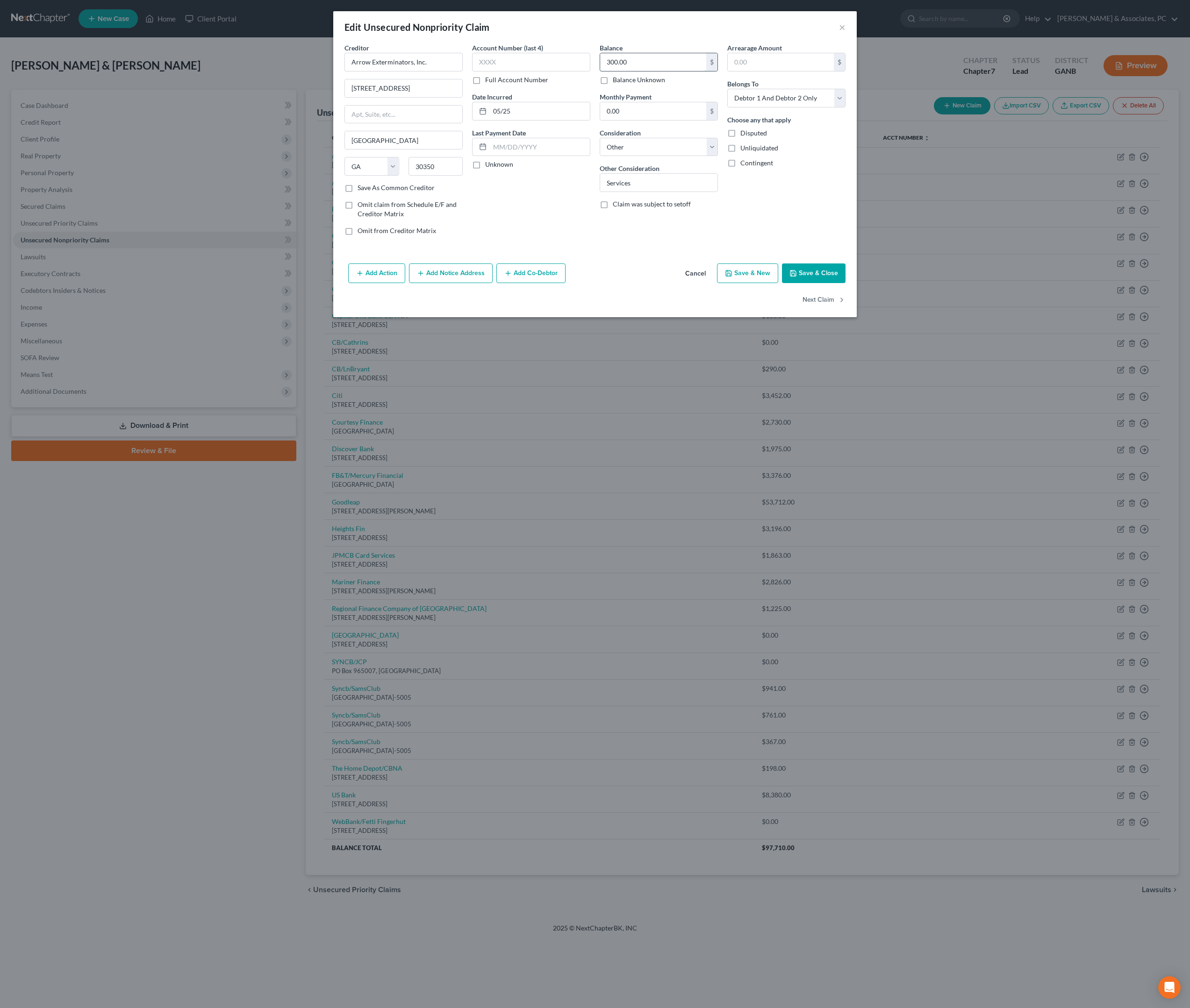
click at [648, 70] on input "300.00" at bounding box center [653, 62] width 106 height 18
click at [648, 69] on input "300.00" at bounding box center [653, 62] width 106 height 18
click at [842, 283] on button "Save & Close" at bounding box center [814, 273] width 64 height 19
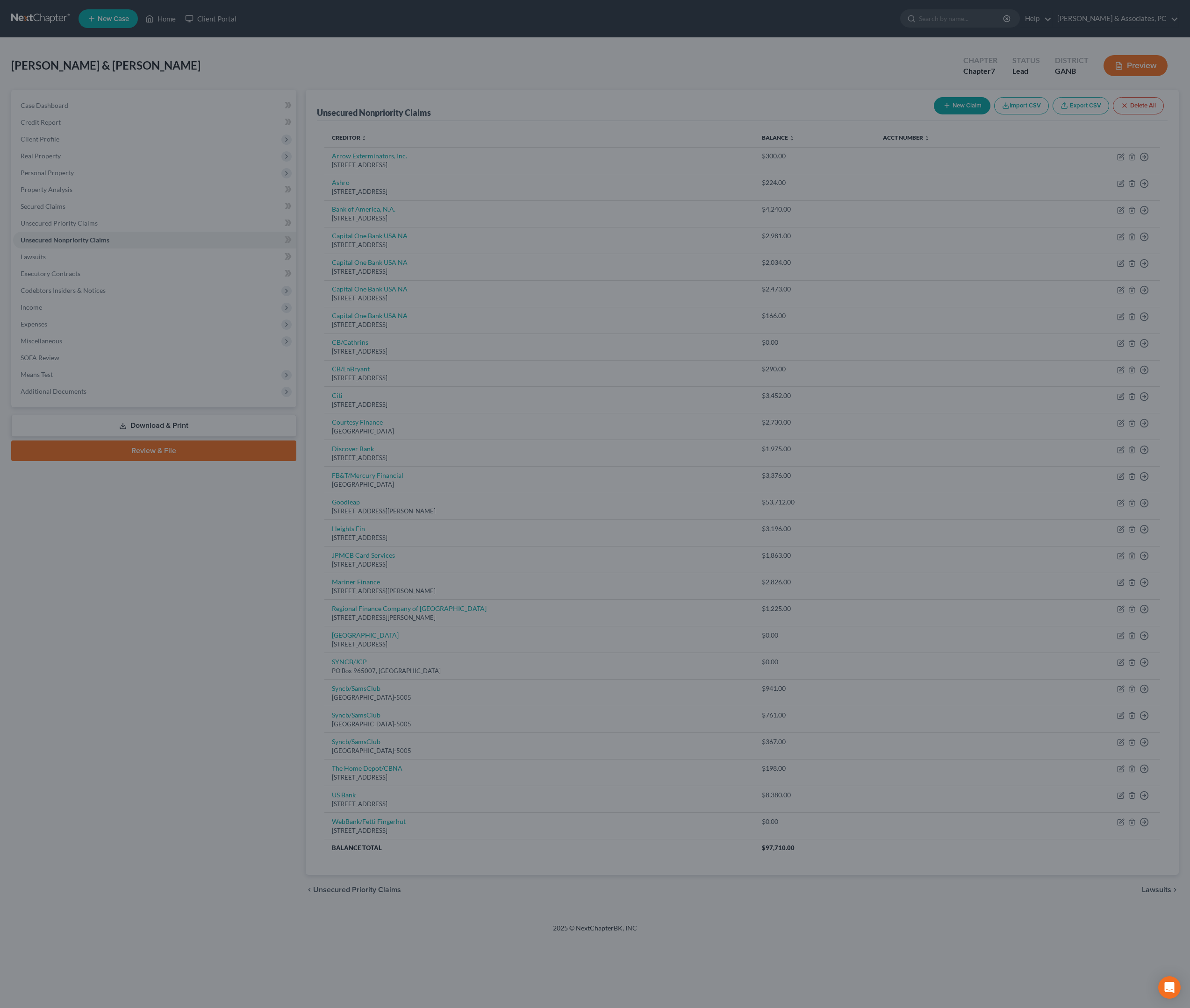
type input "90.00"
type input "0"
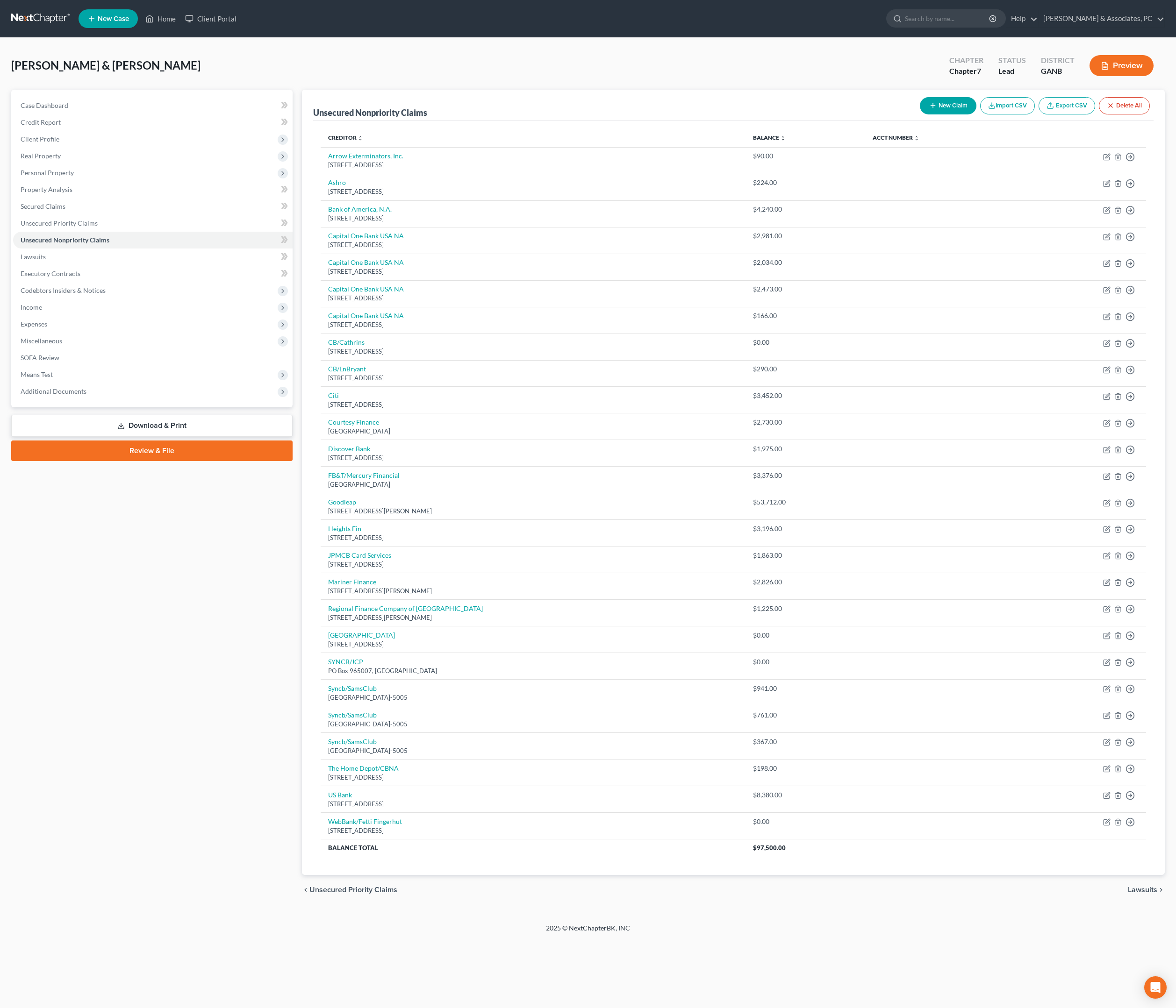
click at [56, 830] on div "Case Dashboard Payments Invoices Payments Payments Credit Report Client Profile" at bounding box center [151, 497] width 291 height 815
